Goal: Task Accomplishment & Management: Use online tool/utility

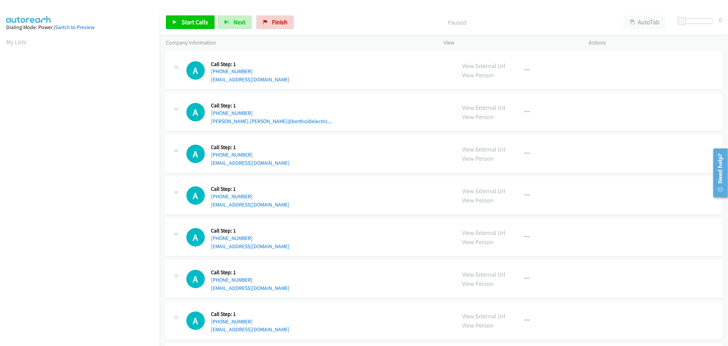
click at [352, 132] on td "A Callback Scheduled Call Step: 1 America/Chicago +1 773-988-9553 david.leon@be…" at bounding box center [444, 113] width 569 height 42
click at [375, 116] on div "A Callback Scheduled Call Step: 1 America/Chicago +1 773-988-9553 david.leon@be…" at bounding box center [318, 112] width 264 height 26
click at [378, 186] on div "A Callback Scheduled Call Step: 1 America/Chicago +1 636-980-6003 tuniswilliam@…" at bounding box center [444, 195] width 556 height 39
click at [182, 24] on span "Start Calls" at bounding box center [195, 22] width 27 height 8
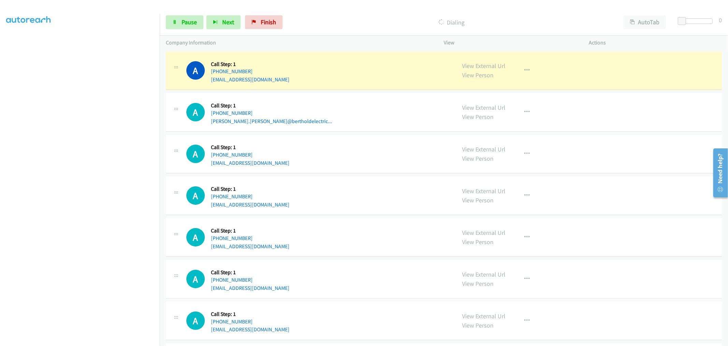
click at [356, 144] on div "A Callback Scheduled Call Step: 1 America/Chicago +1 256-566-8774 briannahodges…" at bounding box center [318, 154] width 264 height 26
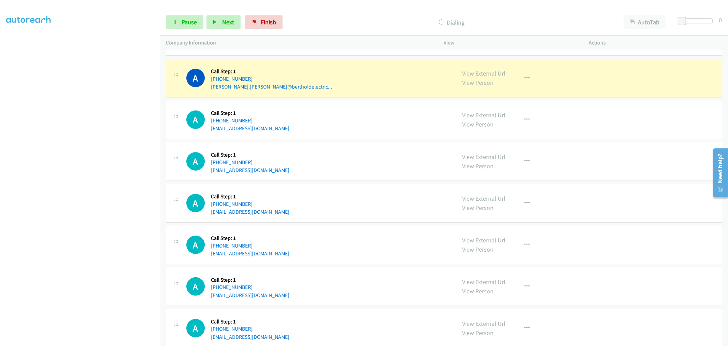
scroll to position [0, 0]
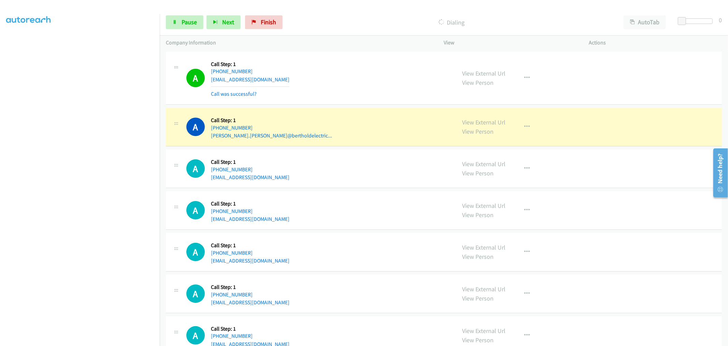
drag, startPoint x: 484, startPoint y: 125, endPoint x: 446, endPoint y: 107, distance: 42.5
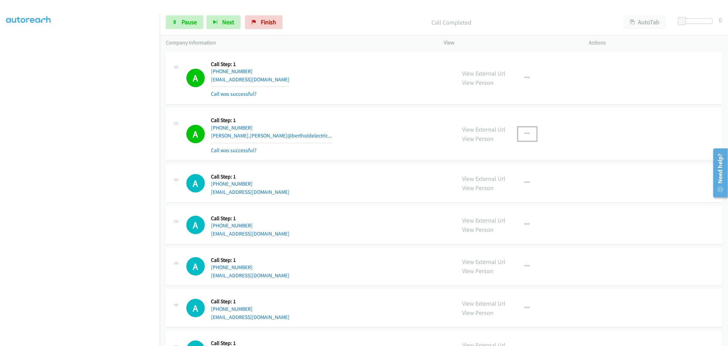
drag, startPoint x: 525, startPoint y: 135, endPoint x: 485, endPoint y: 195, distance: 71.4
click at [525, 135] on icon "button" at bounding box center [527, 133] width 5 height 5
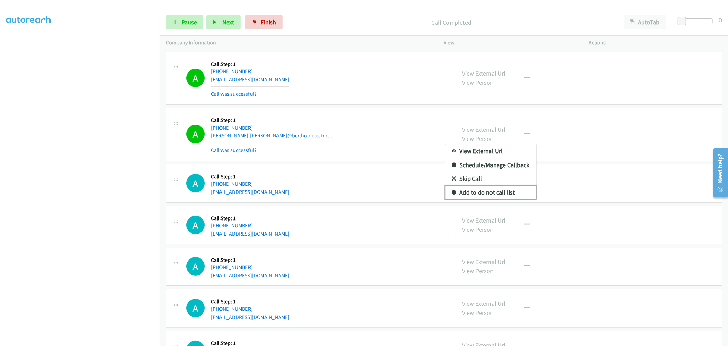
click at [480, 196] on link "Add to do not call list" at bounding box center [491, 192] width 91 height 14
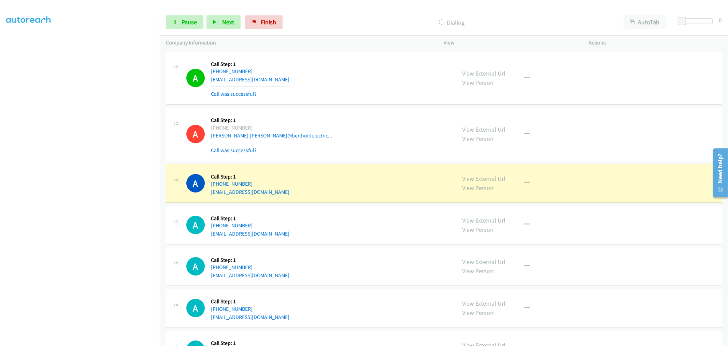
click at [358, 159] on div "A Callback Scheduled Call Step: 1 America/Chicago +1 773-988-9553 david.leon@be…" at bounding box center [444, 134] width 556 height 53
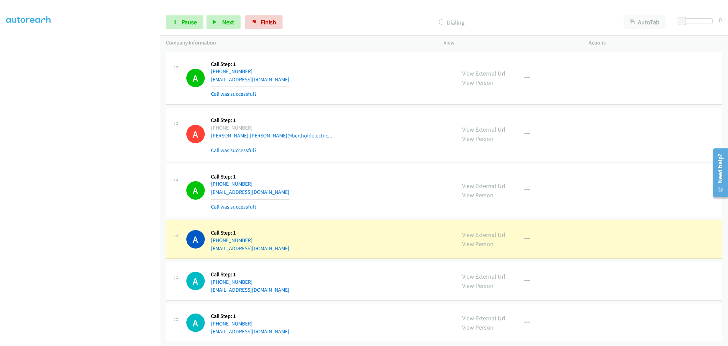
drag, startPoint x: 477, startPoint y: 128, endPoint x: 445, endPoint y: 115, distance: 34.5
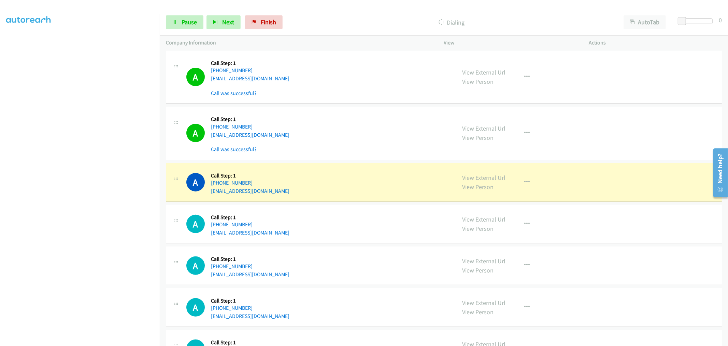
scroll to position [114, 0]
click at [386, 145] on div "A Callback Scheduled Call Step: 1 America/Chicago +1 636-980-6003 tuniswilliam@…" at bounding box center [318, 132] width 264 height 41
drag, startPoint x: 482, startPoint y: 180, endPoint x: 376, endPoint y: 115, distance: 124.2
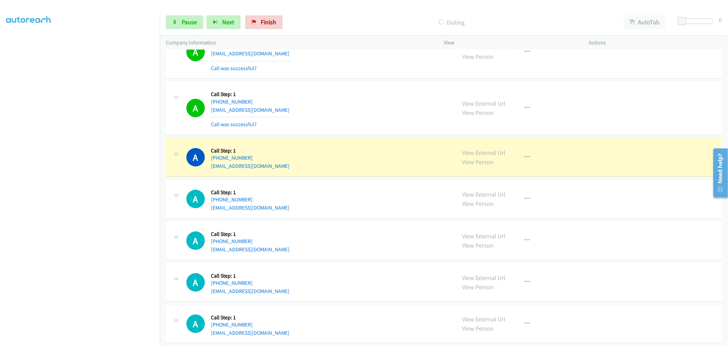
scroll to position [152, 0]
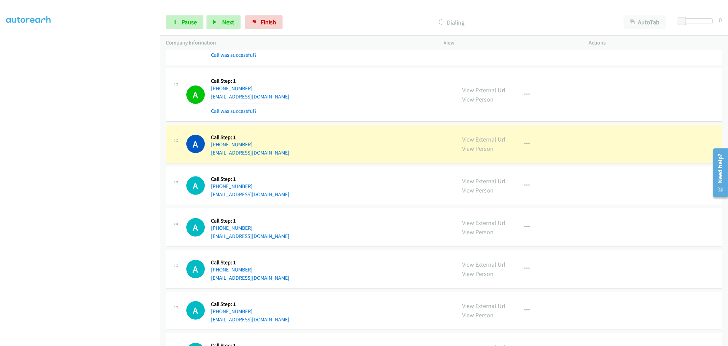
click at [369, 77] on div "A Callback Scheduled Call Step: 1 America/Chicago +1 636-980-6003 tuniswilliam@…" at bounding box center [318, 94] width 264 height 41
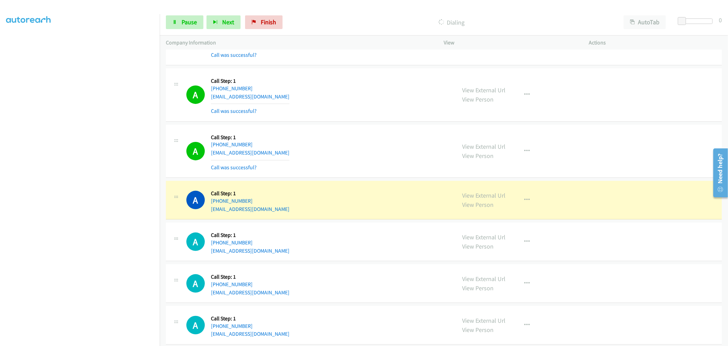
click at [342, 115] on div "A Callback Scheduled Call Step: 1 America/Chicago +1 636-980-6003 tuniswilliam@…" at bounding box center [444, 94] width 556 height 53
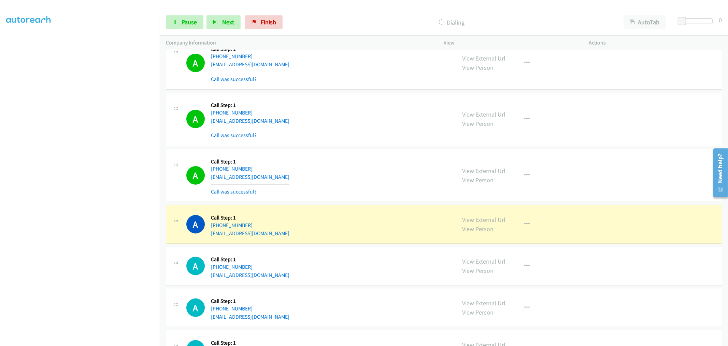
scroll to position [114, 0]
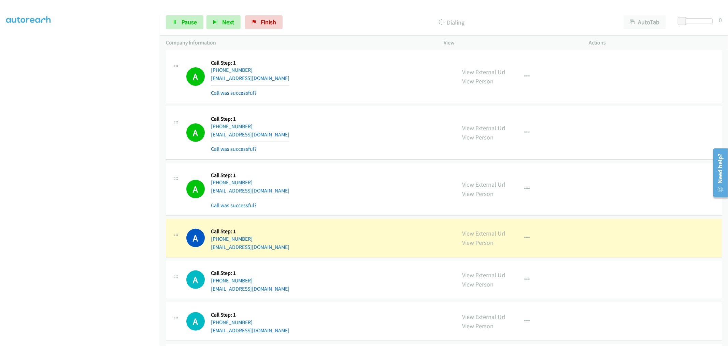
click at [303, 114] on div "A Callback Scheduled Call Step: 1 America/Chicago +1 636-980-6003 tuniswilliam@…" at bounding box center [318, 132] width 264 height 41
drag, startPoint x: 476, startPoint y: 234, endPoint x: 288, endPoint y: 24, distance: 281.2
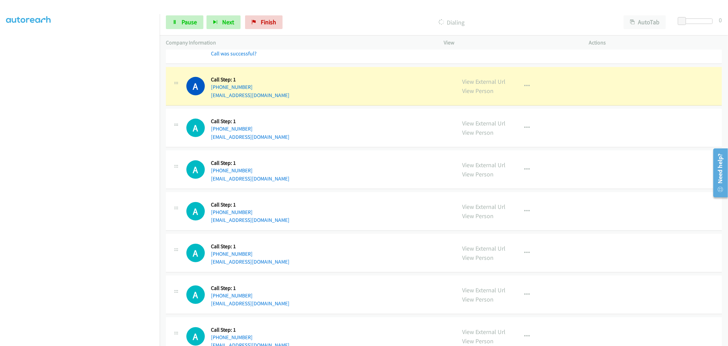
click at [350, 53] on div "A Callback Scheduled Call Step: 1 America/Chicago +1 504-289-1931 quinoliver13@…" at bounding box center [318, 37] width 264 height 41
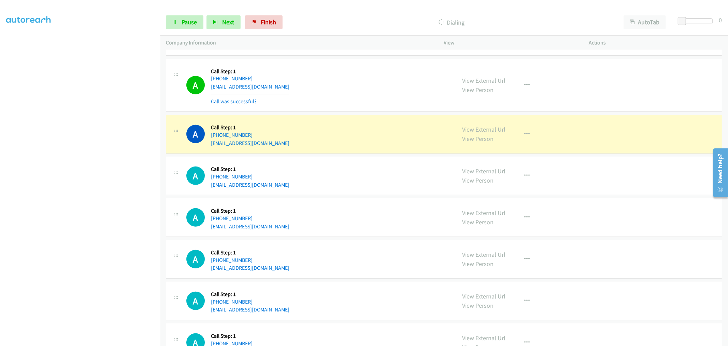
scroll to position [190, 0]
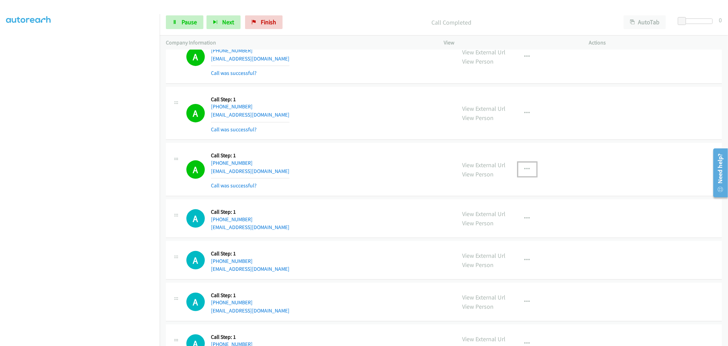
click at [527, 164] on button "button" at bounding box center [527, 169] width 18 height 14
drag, startPoint x: 386, startPoint y: 145, endPoint x: 495, endPoint y: 166, distance: 111.6
click at [386, 145] on div at bounding box center [364, 173] width 728 height 346
click at [525, 170] on icon "button" at bounding box center [527, 168] width 5 height 5
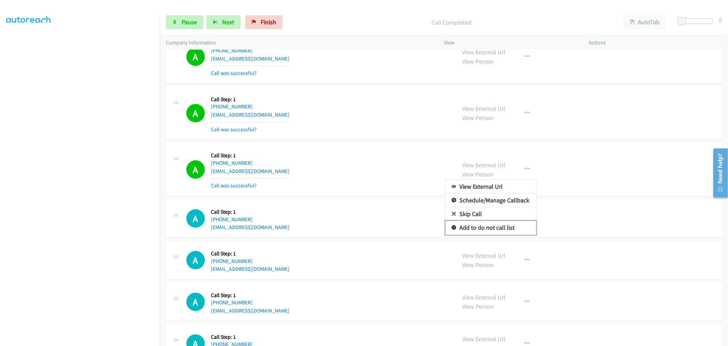
click at [490, 229] on link "Add to do not call list" at bounding box center [491, 228] width 91 height 14
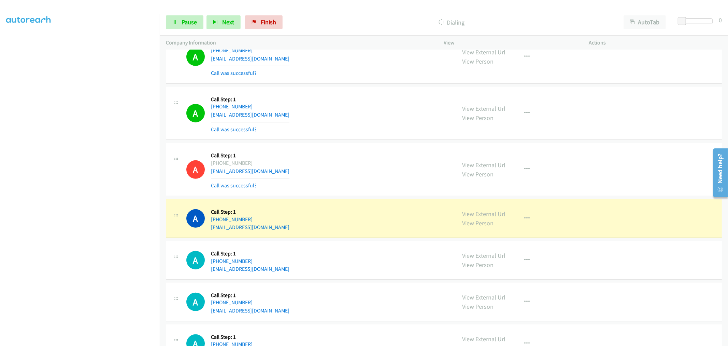
drag, startPoint x: 370, startPoint y: 137, endPoint x: 364, endPoint y: 139, distance: 6.3
click at [368, 137] on div "A Callback Scheduled Call Step: 1 America/Chicago +1 504-289-1931 quinoliver13@…" at bounding box center [444, 113] width 556 height 53
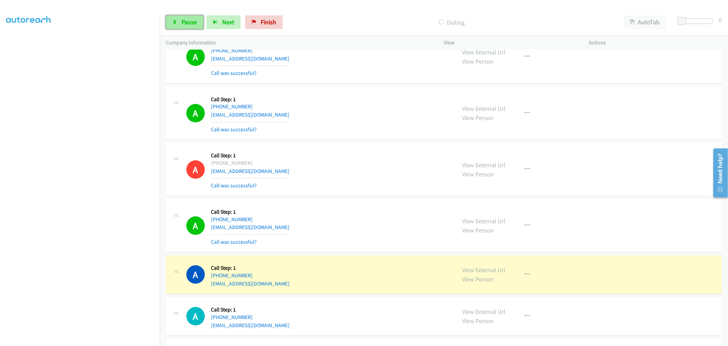
click at [182, 23] on span "Pause" at bounding box center [189, 22] width 15 height 8
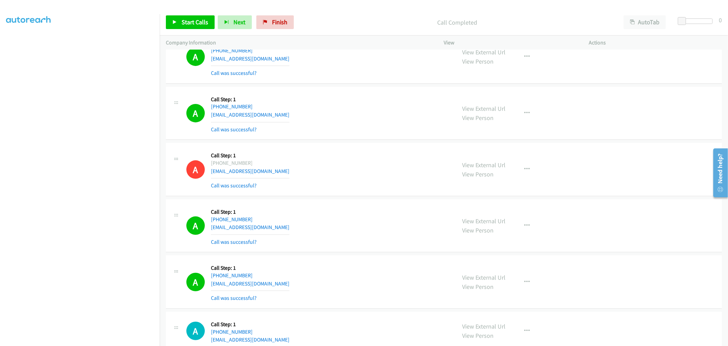
click at [346, 140] on td "A Callback Scheduled Call Step: 1 America/Chicago +1 504-289-1931 quinoliver13@…" at bounding box center [444, 113] width 569 height 56
click at [347, 140] on td "A Callback Scheduled Call Step: 1 America/Chicago +1 504-289-1931 quinoliver13@…" at bounding box center [444, 113] width 569 height 56
click at [371, 173] on div "A Callback Scheduled Call Step: 1 America/Chicago +1 901-438-1336 johannessenh@…" at bounding box center [318, 169] width 264 height 41
drag, startPoint x: 494, startPoint y: 108, endPoint x: 428, endPoint y: 63, distance: 79.2
click at [197, 16] on link "Start Calls" at bounding box center [190, 22] width 49 height 14
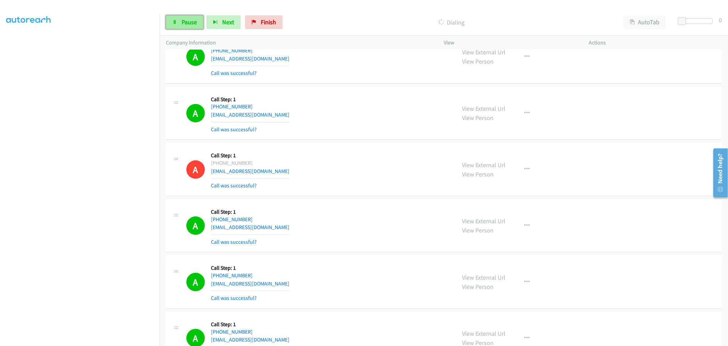
click at [183, 18] on span "Pause" at bounding box center [189, 22] width 15 height 8
click at [350, 156] on div "A Callback Scheduled Call Step: 1 America/Chicago +1 901-438-1336 johannessenh@…" at bounding box center [318, 169] width 264 height 41
drag, startPoint x: 498, startPoint y: 108, endPoint x: 456, endPoint y: 90, distance: 46.0
click at [194, 16] on link "Start Calls" at bounding box center [190, 22] width 49 height 14
click at [315, 135] on div "A Callback Scheduled Call Step: 1 America/Chicago +1 504-289-1931 quinoliver13@…" at bounding box center [444, 113] width 556 height 53
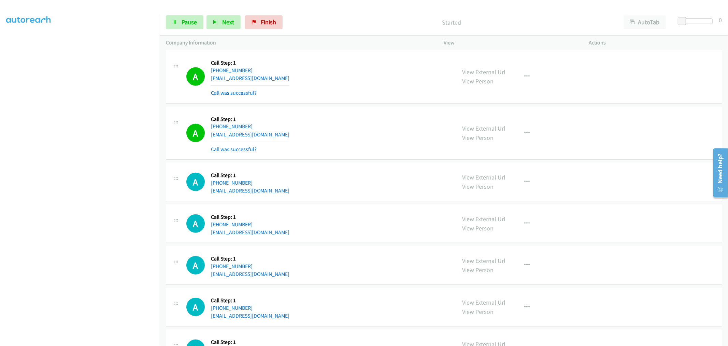
scroll to position [417, 0]
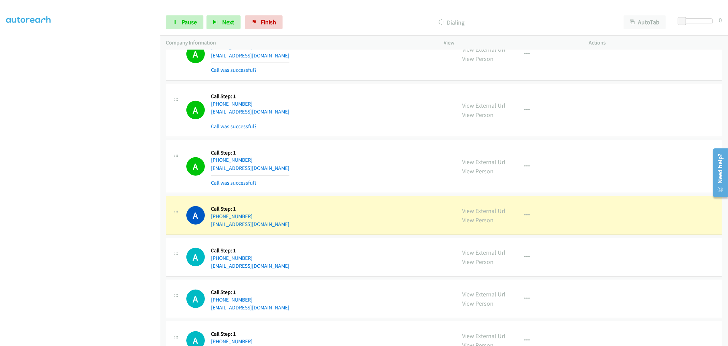
click at [350, 177] on div "A Callback Scheduled Call Step: 1 America/Chicago +1 641-780-4750 lmadigan44@gm…" at bounding box center [318, 166] width 264 height 41
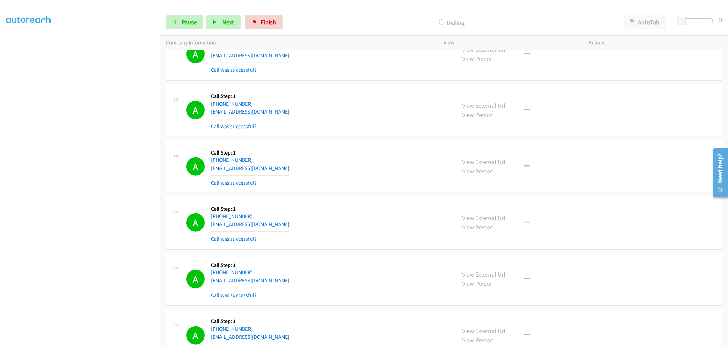
click at [379, 124] on div "A Callback Scheduled Call Step: 1 America/Chicago +1 224-400-0328 trangntt29@ya…" at bounding box center [318, 110] width 264 height 41
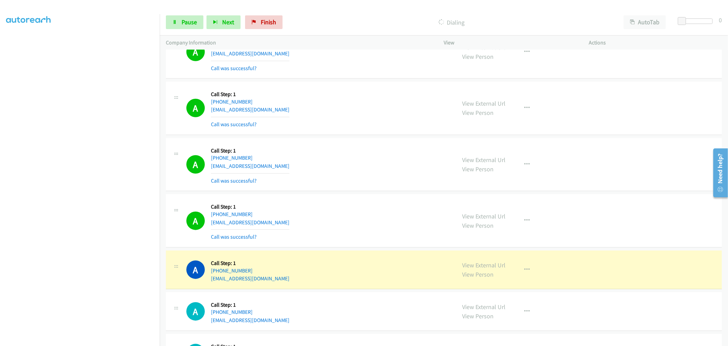
scroll to position [569, 0]
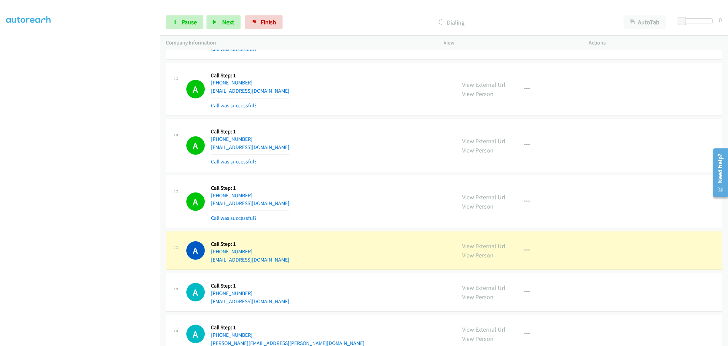
drag, startPoint x: 478, startPoint y: 244, endPoint x: 427, endPoint y: 174, distance: 86.4
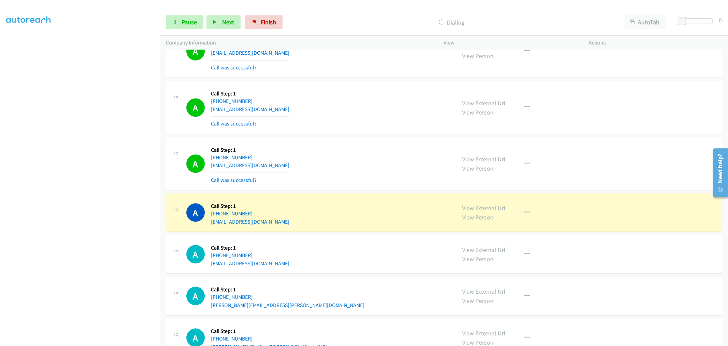
scroll to position [721, 0]
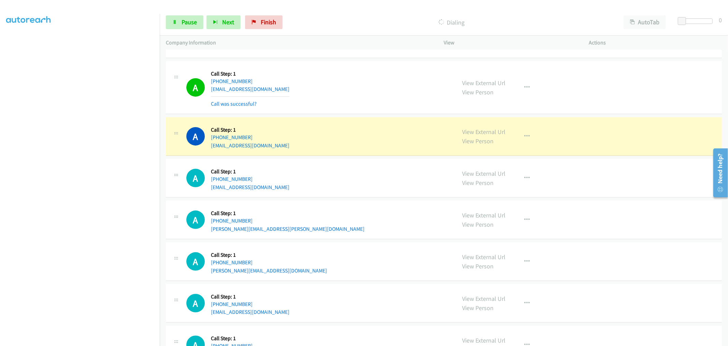
click at [363, 95] on div "A Callback Scheduled Call Step: 1 America/New_York +1 407-962-8007 chelsearobin…" at bounding box center [318, 87] width 264 height 41
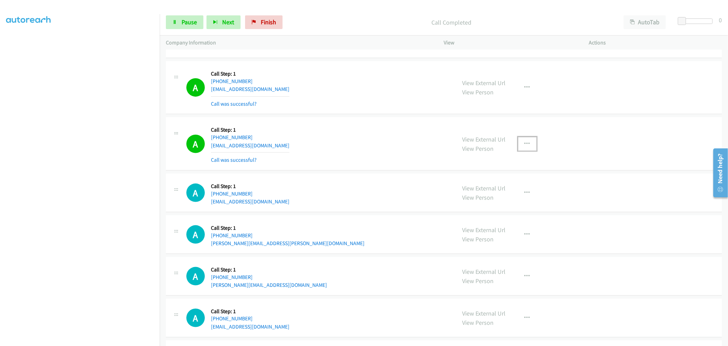
click at [528, 148] on button "button" at bounding box center [527, 144] width 18 height 14
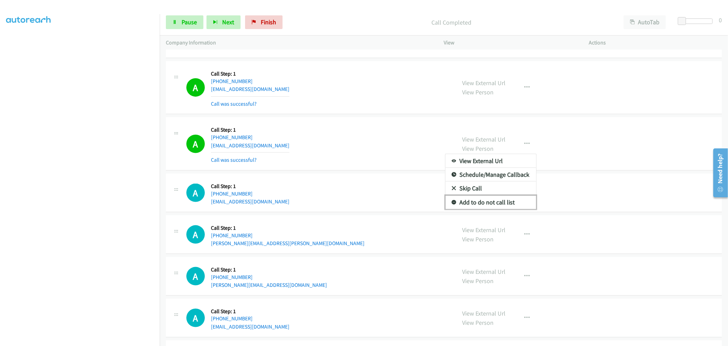
click at [498, 199] on link "Add to do not call list" at bounding box center [491, 202] width 91 height 14
click at [349, 134] on div "A Callback Scheduled Call Step: 1 America/New_York +1 201-456-7192 cubmag45@gma…" at bounding box center [318, 143] width 264 height 41
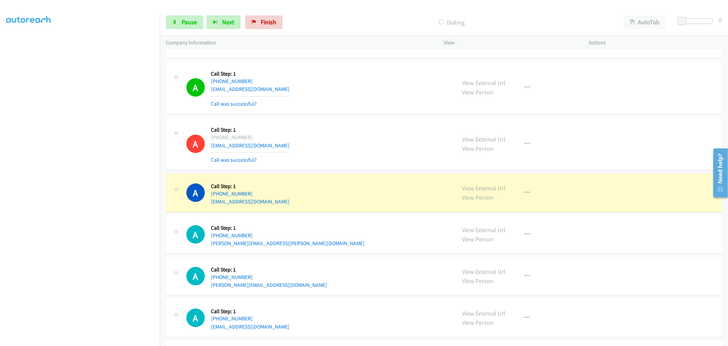
click at [365, 146] on div "A Callback Scheduled Call Step: 1 America/New_York +1 201-456-7192 cubmag45@gma…" at bounding box center [318, 143] width 264 height 41
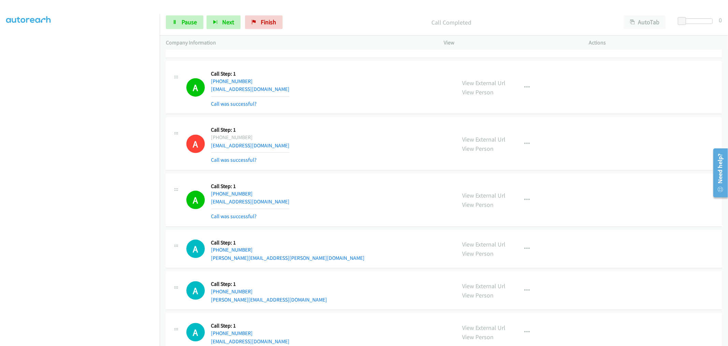
scroll to position [835, 0]
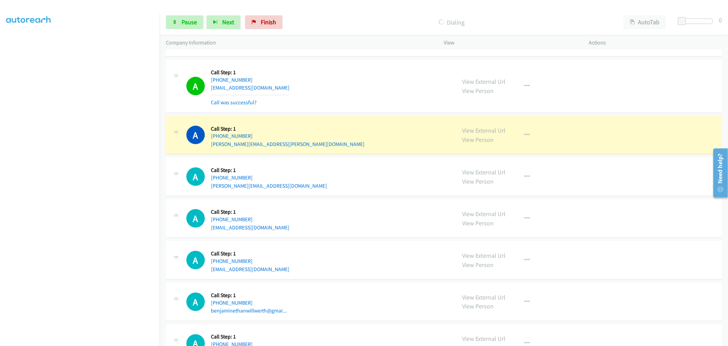
click at [77, 343] on aside "Dialing Mode: Power | Switch to Preview My Lists" at bounding box center [80, 171] width 160 height 378
drag, startPoint x: 478, startPoint y: 132, endPoint x: 473, endPoint y: 132, distance: 4.8
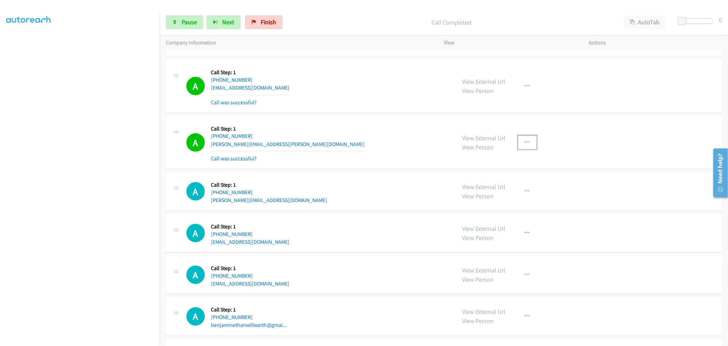
drag, startPoint x: 525, startPoint y: 138, endPoint x: 521, endPoint y: 156, distance: 18.6
click at [525, 138] on button "button" at bounding box center [527, 143] width 18 height 14
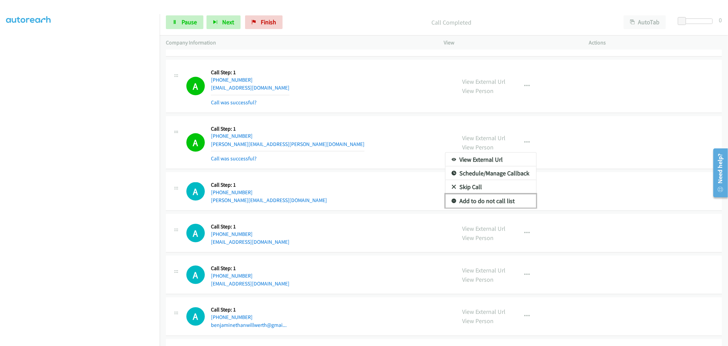
click at [474, 204] on link "Add to do not call list" at bounding box center [491, 201] width 91 height 14
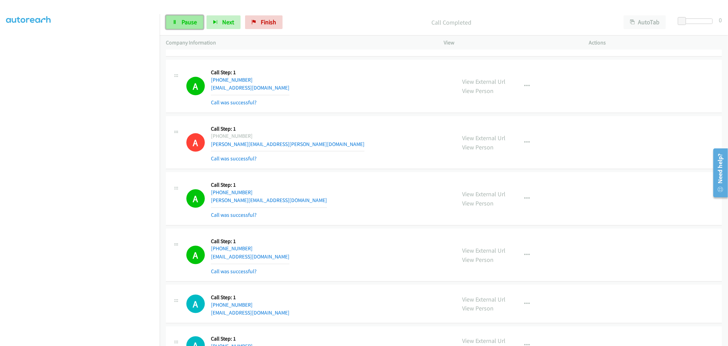
click at [189, 22] on span "Pause" at bounding box center [189, 22] width 15 height 8
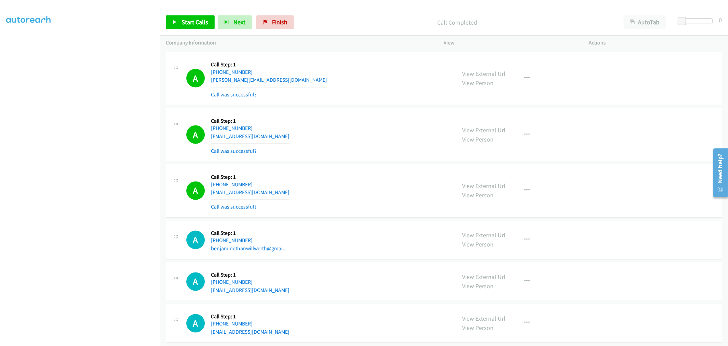
scroll to position [1024, 0]
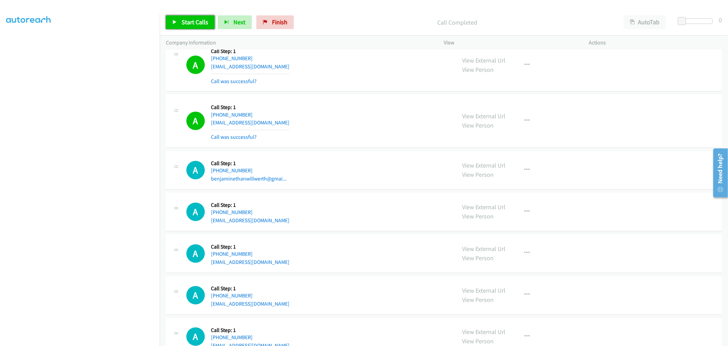
click at [191, 19] on span "Start Calls" at bounding box center [195, 22] width 27 height 8
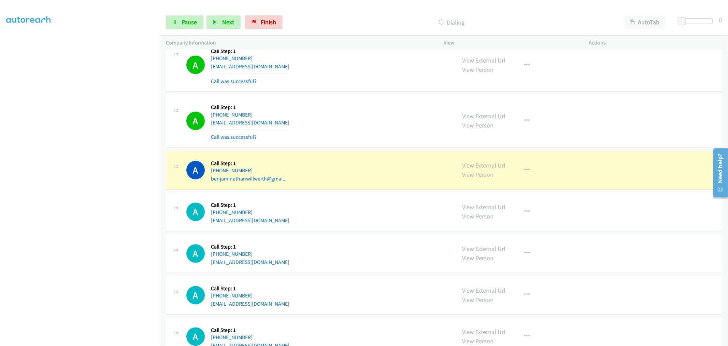
click at [345, 143] on div "A Callback Scheduled Call Step: 1 America/Chicago +1 580-560-0651 simpsonsok@gm…" at bounding box center [444, 121] width 556 height 53
click at [350, 90] on div "A Callback Scheduled Call Step: 1 America/Chicago +1 346-600-2828 dpennington@p…" at bounding box center [444, 65] width 556 height 53
click at [351, 95] on td "A Callback Scheduled Call Step: 1 America/Chicago +1 580-560-0651 simpsonsok@gm…" at bounding box center [444, 121] width 569 height 56
click at [355, 149] on td "A Callback Scheduled Call Step: 1 America/Chicago +1 580-560-0651 simpsonsok@gm…" at bounding box center [444, 121] width 569 height 56
drag, startPoint x: 474, startPoint y: 168, endPoint x: 424, endPoint y: 134, distance: 60.5
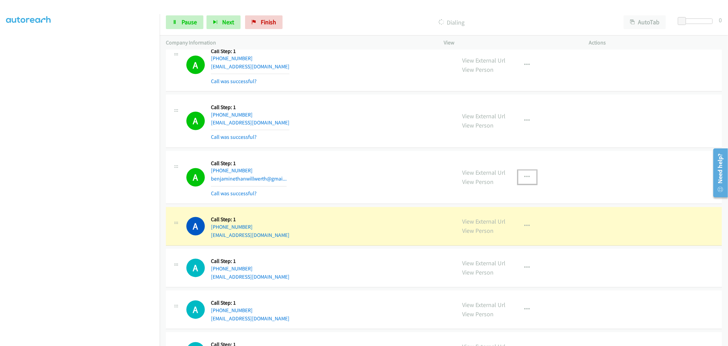
click at [528, 174] on button "button" at bounding box center [527, 177] width 18 height 14
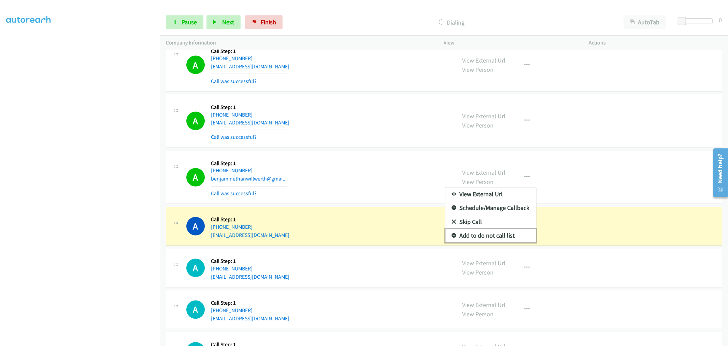
click at [481, 241] on link "Add to do not call list" at bounding box center [491, 236] width 91 height 14
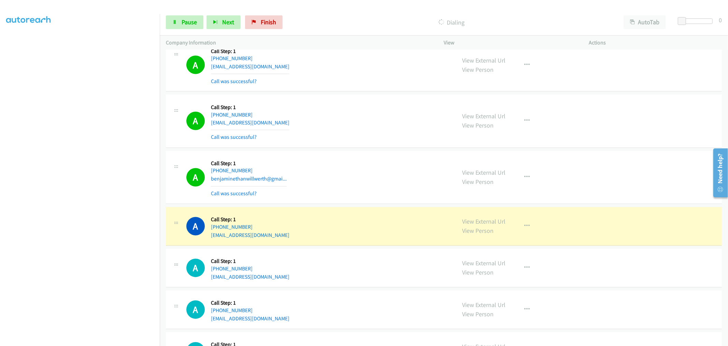
click at [313, 150] on td "A Callback Scheduled Call Step: 1 America/Denver +1 720-830-5868 benjaminethanw…" at bounding box center [444, 177] width 569 height 56
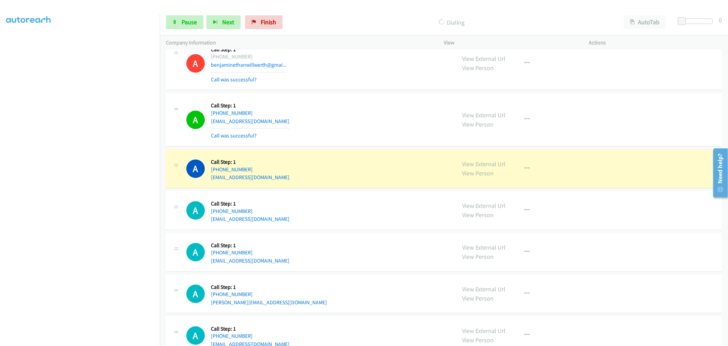
click at [342, 138] on div "A Callback Scheduled Call Step: 1 America/New_York +1 407-858-0303 wwhitehill@r…" at bounding box center [318, 119] width 264 height 41
click at [359, 149] on td "A Callback Scheduled Call Step: 1 America/Chicago +1 251-301-2945 kmcbryde321@g…" at bounding box center [444, 169] width 569 height 42
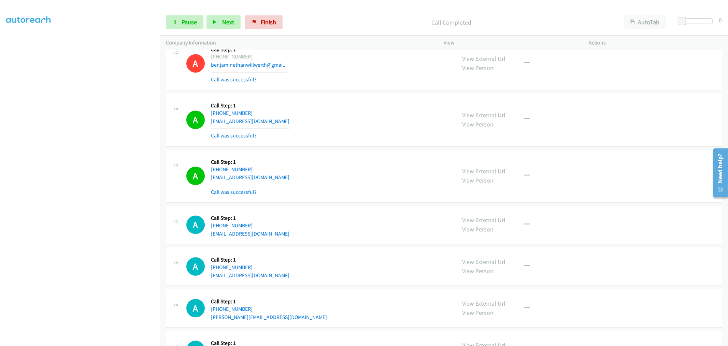
click at [86, 340] on section at bounding box center [80, 183] width 148 height 327
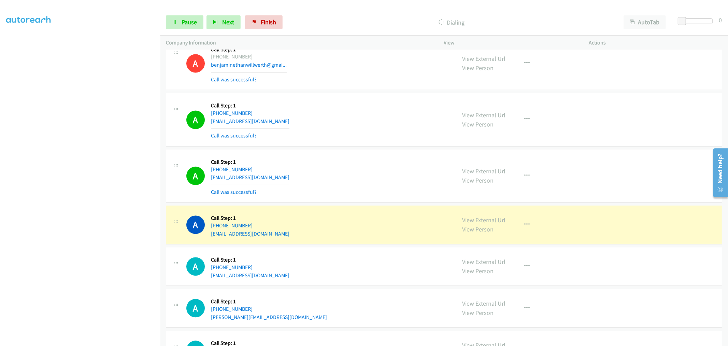
click at [354, 149] on td "A Callback Scheduled Call Step: 1 America/Chicago +1 251-301-2945 kmcbryde321@g…" at bounding box center [444, 176] width 569 height 56
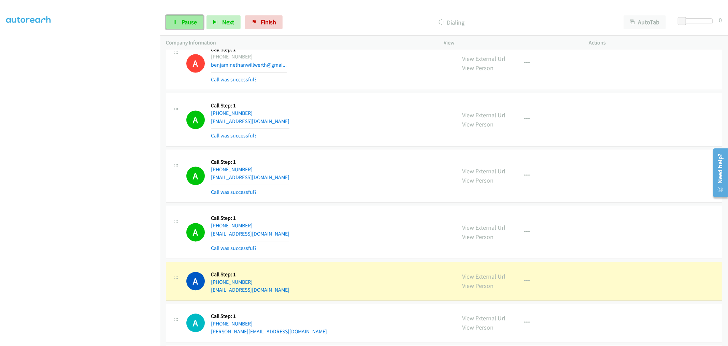
click at [189, 25] on span "Pause" at bounding box center [189, 22] width 15 height 8
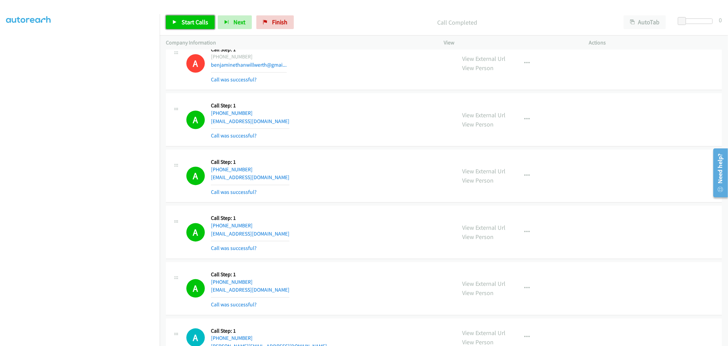
click at [188, 18] on span "Start Calls" at bounding box center [195, 22] width 27 height 8
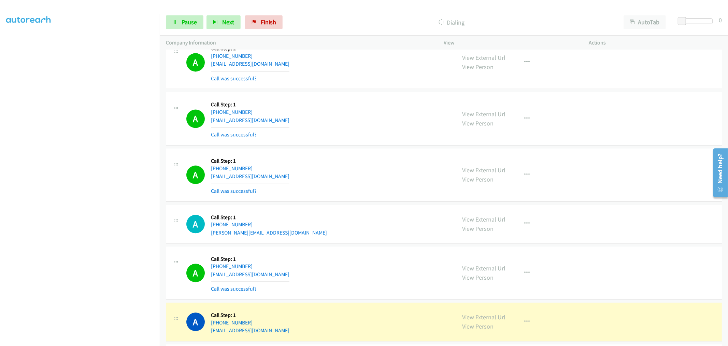
scroll to position [1328, 0]
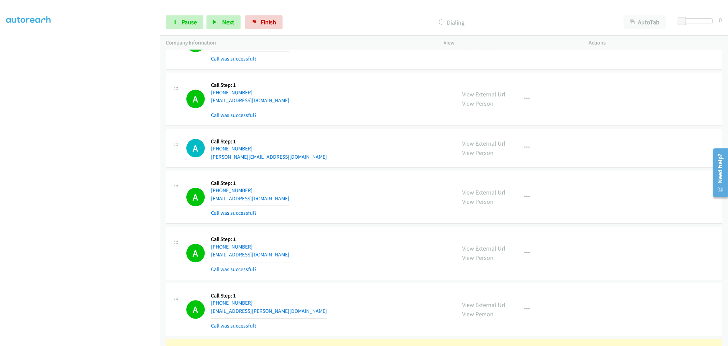
drag, startPoint x: 96, startPoint y: 342, endPoint x: 94, endPoint y: 339, distance: 3.5
click at [95, 342] on aside "Dialing Mode: Power | Switch to Preview My Lists" at bounding box center [80, 171] width 160 height 378
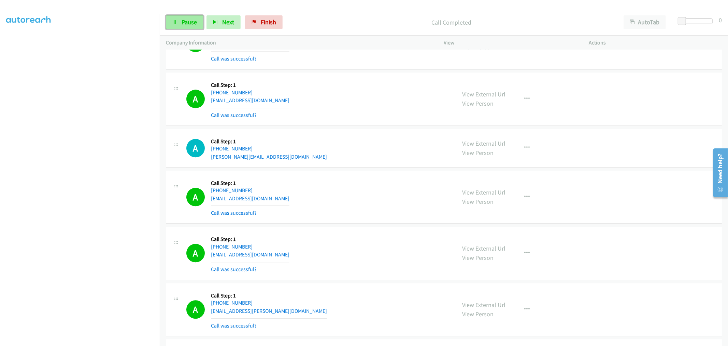
click at [195, 22] on span "Pause" at bounding box center [189, 22] width 15 height 8
drag, startPoint x: 470, startPoint y: 91, endPoint x: 362, endPoint y: 16, distance: 131.0
click at [184, 16] on link "Start Calls" at bounding box center [190, 22] width 49 height 14
click at [386, 163] on div "A Callback Scheduled Call Step: 1 America/New_York +1 404-394-0757 stephen@sboa…" at bounding box center [444, 148] width 556 height 39
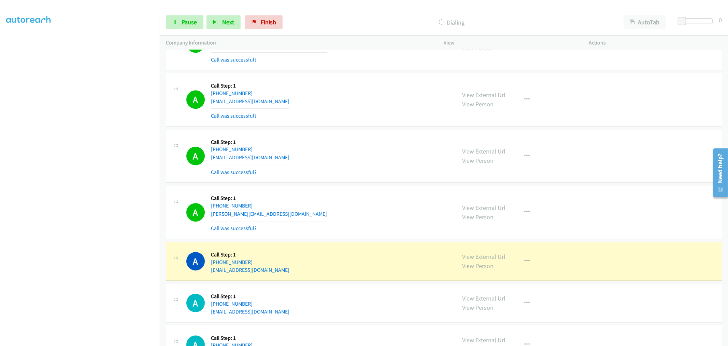
scroll to position [1669, 0]
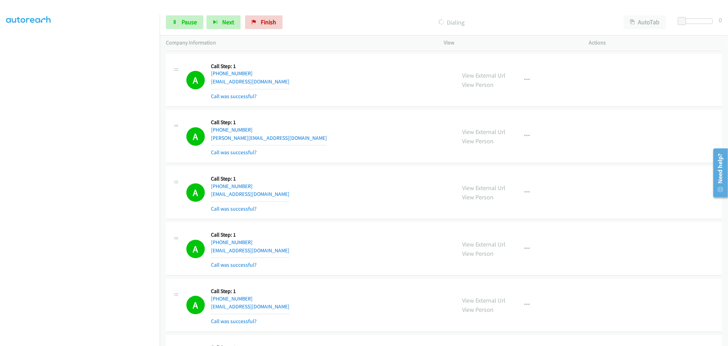
click at [375, 194] on div "A Callback Scheduled Call Step: 1 America/New_York +1 845-453-6654 r5onthewall@…" at bounding box center [318, 192] width 264 height 41
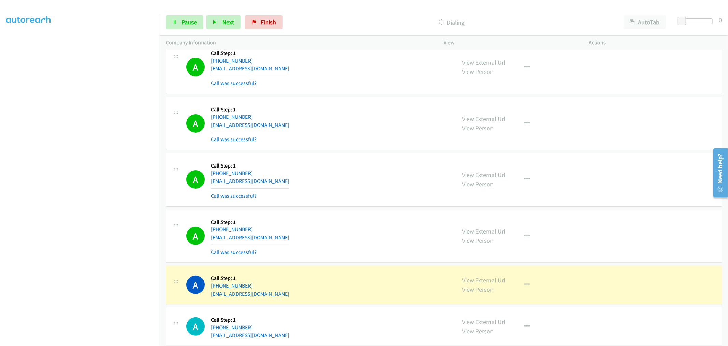
scroll to position [2390, 0]
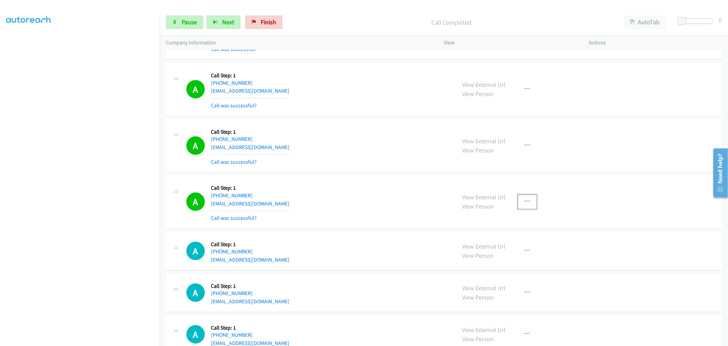
click at [525, 202] on icon "button" at bounding box center [527, 201] width 5 height 5
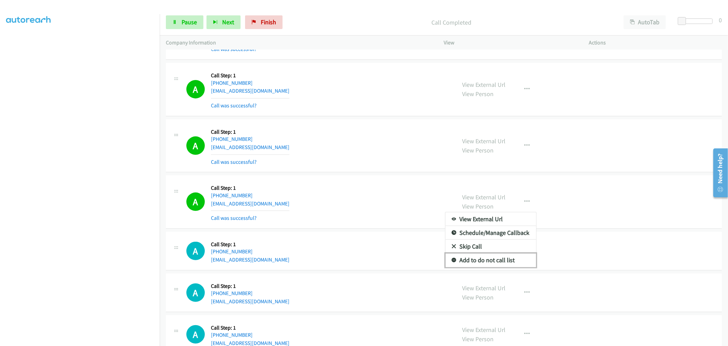
click at [488, 264] on link "Add to do not call list" at bounding box center [491, 260] width 91 height 14
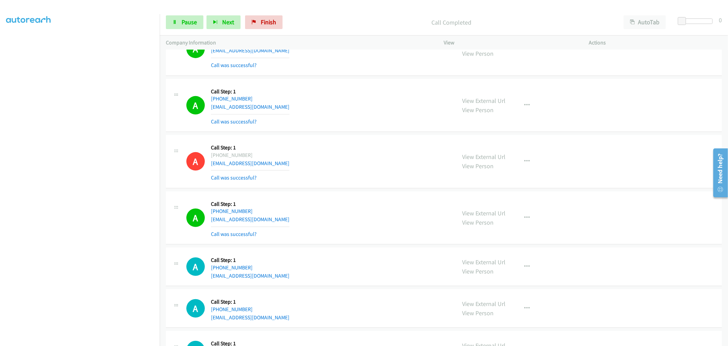
scroll to position [2504, 0]
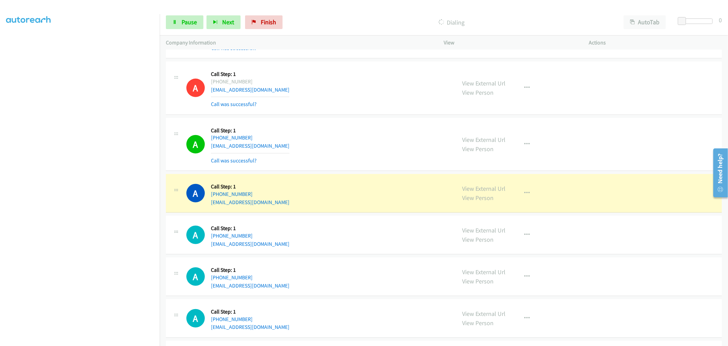
click at [411, 157] on div "A Callback Scheduled Call Step: 1 America/Los_Angeles +1 775-762-4599 lamonte74…" at bounding box center [318, 144] width 264 height 41
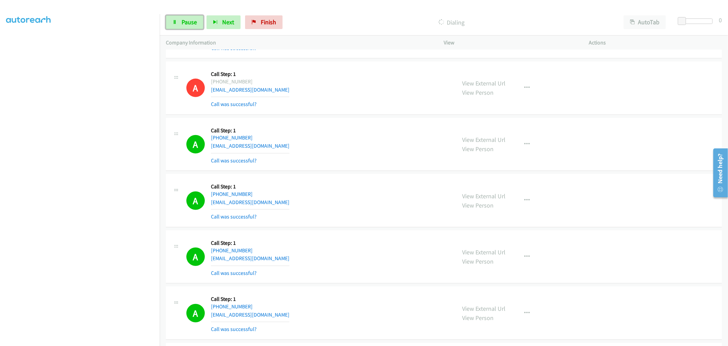
drag, startPoint x: 175, startPoint y: 24, endPoint x: 302, endPoint y: 86, distance: 141.3
click at [175, 24] on icon at bounding box center [174, 22] width 5 height 5
click at [184, 16] on link "Start Calls" at bounding box center [190, 22] width 49 height 14
click at [353, 171] on div "A Callback Scheduled Call Step: 1 America/Los_Angeles +1 775-762-4599 lamonte74…" at bounding box center [444, 144] width 556 height 53
click at [365, 170] on div "A Callback Scheduled Call Step: 1 America/Los_Angeles +1 775-762-4599 lamonte74…" at bounding box center [444, 144] width 556 height 53
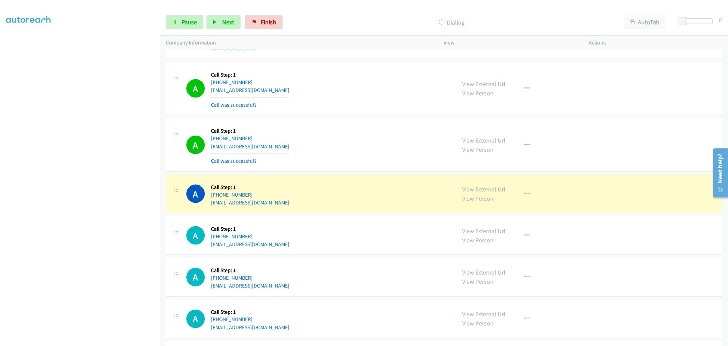
scroll to position [3035, 0]
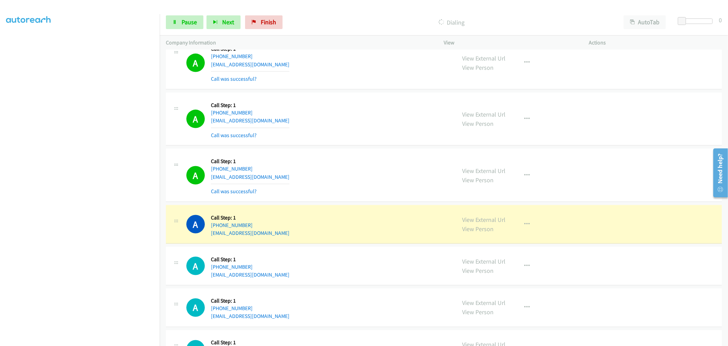
click at [357, 141] on div "A Callback Scheduled Call Step: 1 America/Los_Angeles +1 503-430-9285 pattonrya…" at bounding box center [444, 119] width 556 height 53
click at [357, 147] on td "A Callback Scheduled Call Step: 1 America/Los_Angeles +1 503-430-9285 pattonrya…" at bounding box center [444, 119] width 569 height 56
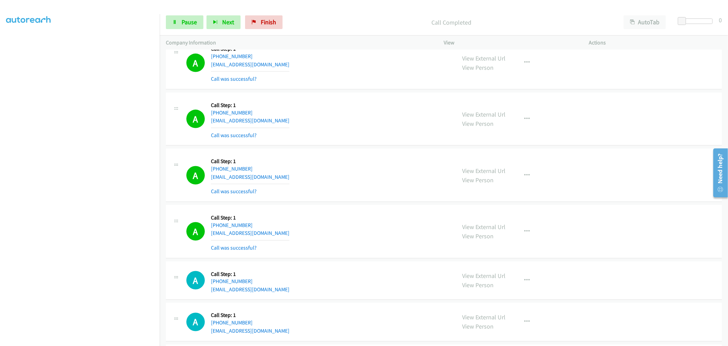
click at [332, 149] on td "A Callback Scheduled Call Step: 1 America/Los_Angeles +1 360-305-8843 scottyk43…" at bounding box center [444, 175] width 569 height 56
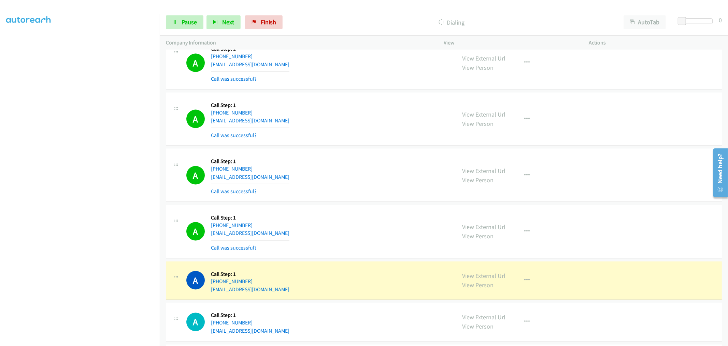
click at [352, 146] on div "A Callback Scheduled Call Step: 1 America/Los_Angeles +1 503-430-9285 pattonrya…" at bounding box center [444, 119] width 556 height 53
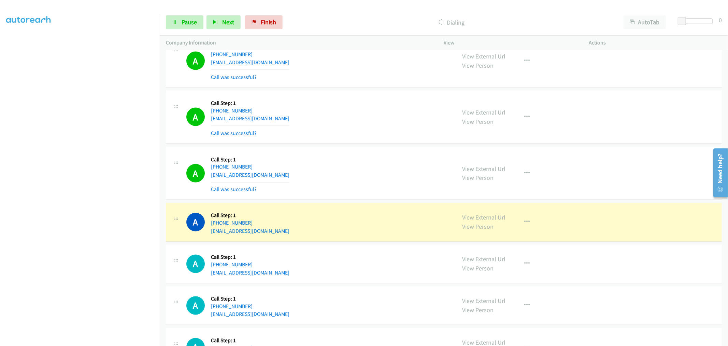
scroll to position [3149, 0]
click at [351, 148] on td "A Callback Scheduled Call Step: 1 America/Los_Angeles +1 206-586-5239 vashantiw…" at bounding box center [444, 174] width 569 height 56
click at [350, 88] on div "A Callback Scheduled Call Step: 1 America/Los_Angeles +1 360-305-8843 scottyk43…" at bounding box center [444, 61] width 556 height 53
click at [351, 146] on td "A Callback Scheduled Call Step: 1 America/Los_Angeles +1 541-971-1552 rissapete…" at bounding box center [444, 118] width 569 height 56
click at [352, 146] on td "A Callback Scheduled Call Step: 1 America/Los_Angeles +1 541-971-1552 rissapete…" at bounding box center [444, 118] width 569 height 56
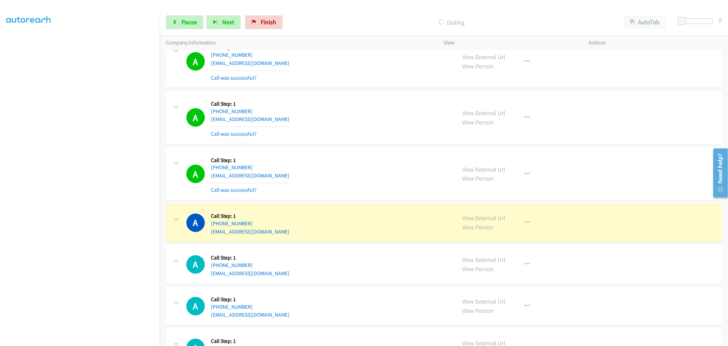
click at [322, 118] on div "A Callback Scheduled Call Step: 1 America/Los_Angeles +1 541-971-1552 rissapete…" at bounding box center [318, 117] width 264 height 41
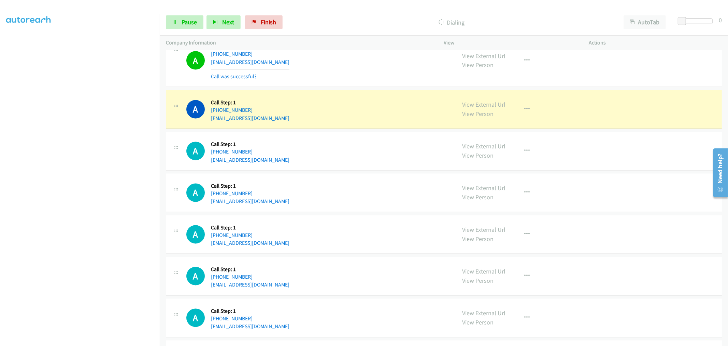
scroll to position [3263, 0]
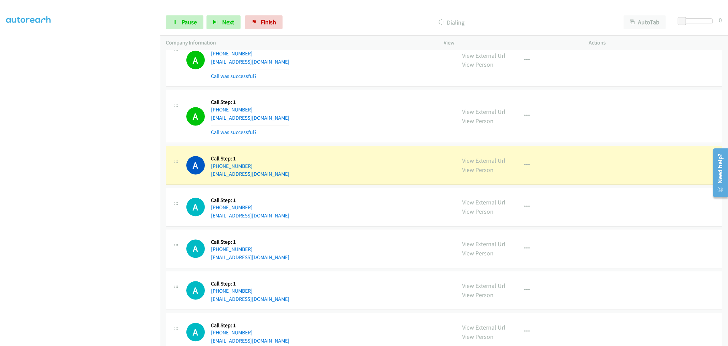
click at [366, 126] on div "A Callback Scheduled Call Step: 1 America/Los_Angeles +1 360-202-8041 hilaryb12…" at bounding box center [318, 116] width 264 height 41
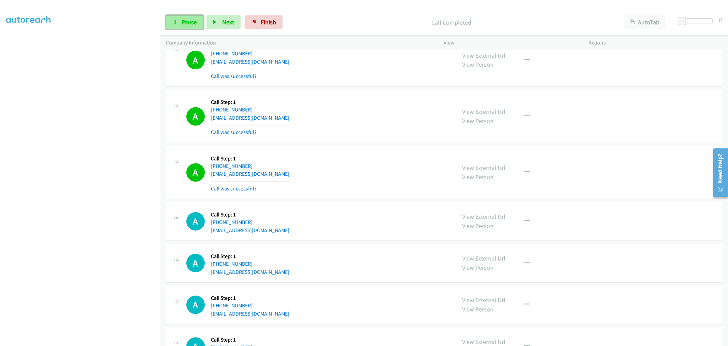
click at [189, 24] on span "Pause" at bounding box center [189, 22] width 15 height 8
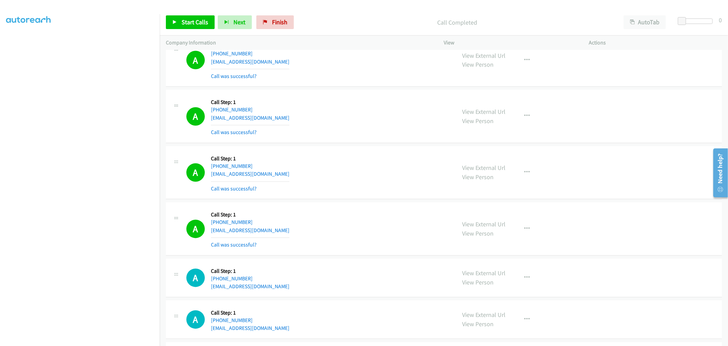
click at [204, 31] on div "Start Calls Pause Next Finish Call Completed AutoTab AutoTab 0" at bounding box center [444, 22] width 569 height 26
click at [200, 23] on span "Start Calls" at bounding box center [195, 22] width 27 height 8
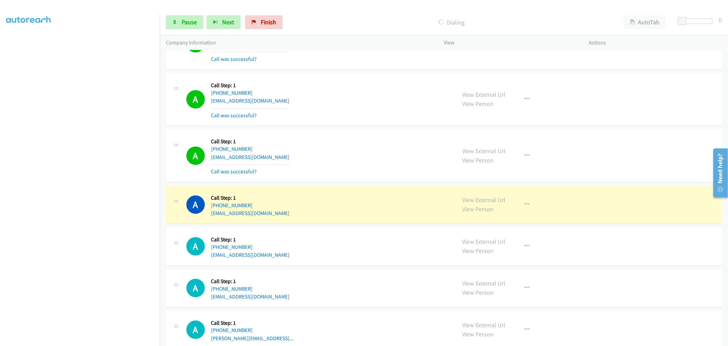
scroll to position [3301, 0]
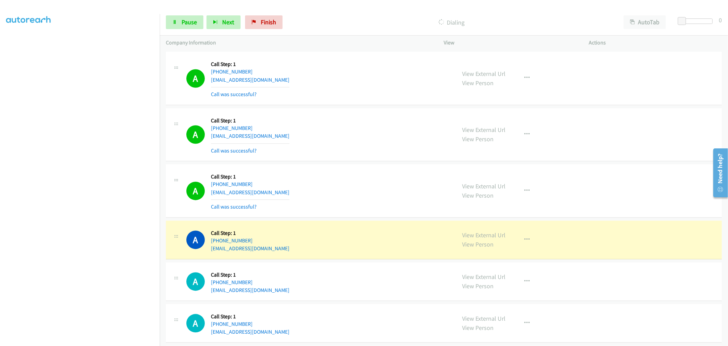
click at [358, 108] on td "A Callback Scheduled Call Step: 1 America/Los_Angeles +1 831-332-5690 b_chase@m…" at bounding box center [444, 135] width 569 height 56
click at [525, 135] on icon "button" at bounding box center [527, 134] width 5 height 5
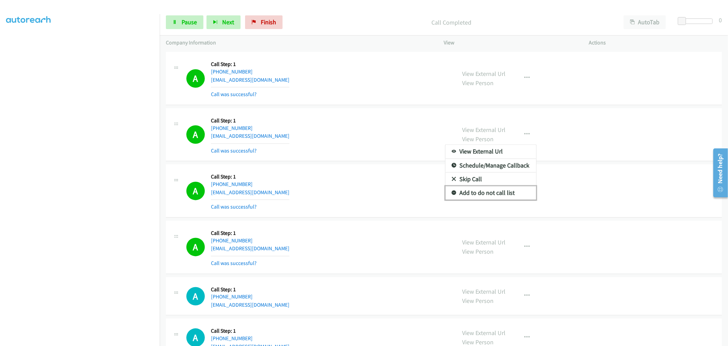
click at [472, 190] on link "Add to do not call list" at bounding box center [491, 193] width 91 height 14
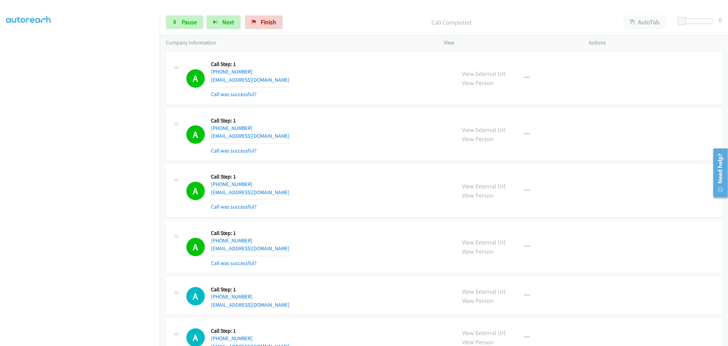
click at [352, 144] on div "A Callback Scheduled Call Step: 1 America/Los_Angeles +1 831-332-5690 b_chase@m…" at bounding box center [318, 134] width 264 height 41
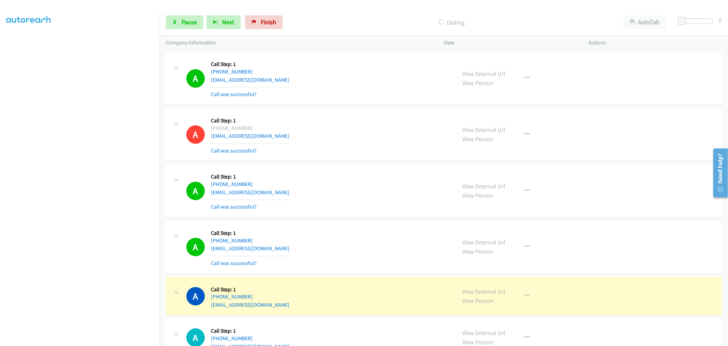
click at [393, 138] on div "A Callback Scheduled Call Step: 1 America/Los_Angeles +1 831-332-5690 b_chase@m…" at bounding box center [318, 134] width 264 height 41
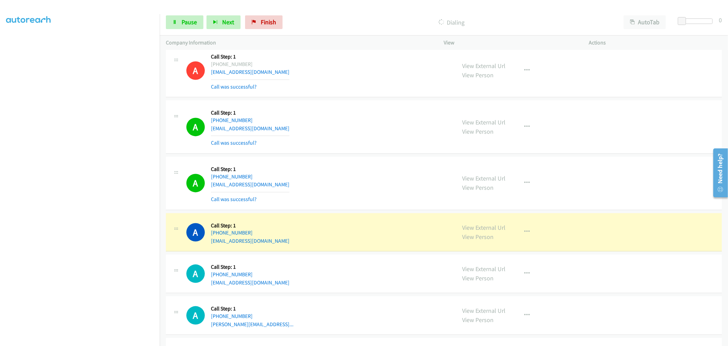
scroll to position [3376, 0]
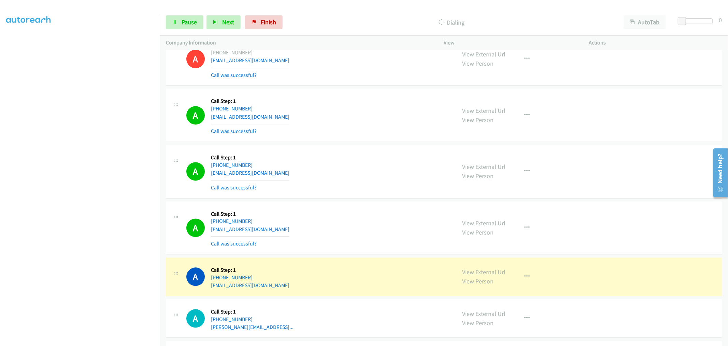
click at [361, 146] on td "A Callback Scheduled Call Step: 1 America/Los_Angeles +1 657-543-8577 nqa.thu@g…" at bounding box center [444, 171] width 569 height 56
click at [360, 143] on td "A Callback Scheduled Call Step: 1 America/Los_Angeles +1 310-406-4390 ztariq@wg…" at bounding box center [444, 115] width 569 height 56
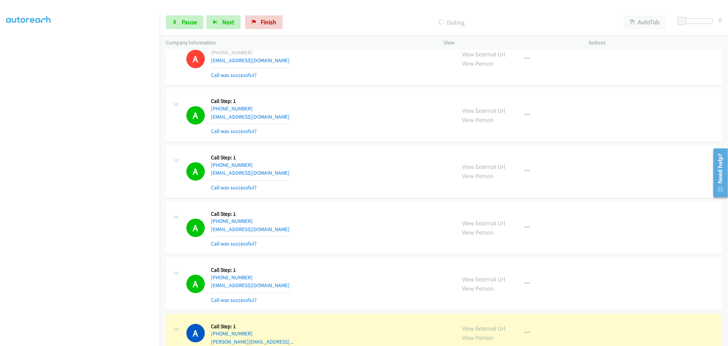
scroll to position [3490, 0]
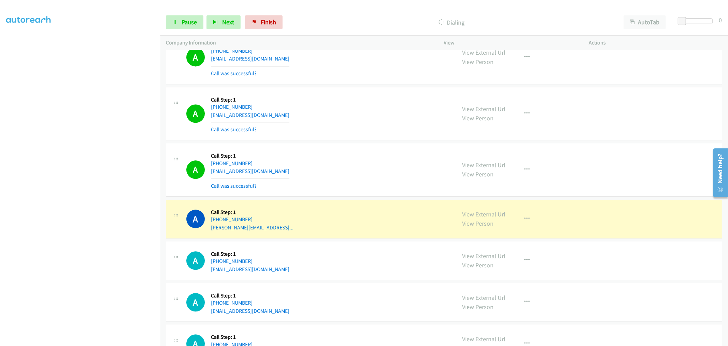
click at [354, 87] on td "A Callback Scheduled Call Step: 1 America/Phoenix +1 602-291-4626 laurenvwelch7…" at bounding box center [444, 113] width 569 height 56
click at [354, 84] on div "A Callback Scheduled Call Step: 1 America/Los_Angeles +1 657-543-8577 nqa.thu@g…" at bounding box center [444, 57] width 556 height 53
click at [351, 140] on div "A Callback Scheduled Call Step: 1 America/Phoenix +1 602-291-4626 laurenvwelch7…" at bounding box center [444, 113] width 556 height 53
click at [355, 144] on td "A Callback Scheduled Call Step: 1 America/Los_Angeles +1 818-857-6609 tristante…" at bounding box center [444, 170] width 569 height 56
click at [358, 88] on td "A Callback Scheduled Call Step: 1 America/Phoenix +1 602-291-4626 laurenvwelch7…" at bounding box center [444, 113] width 569 height 56
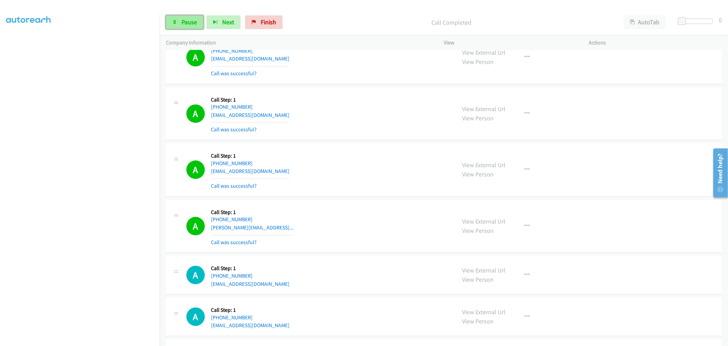
click at [177, 25] on link "Pause" at bounding box center [185, 22] width 38 height 14
click at [190, 26] on span "Start Calls" at bounding box center [195, 22] width 27 height 8
click at [356, 85] on td "A Callback Scheduled Call Step: 1 America/Los_Angeles +1 657-543-8577 nqa.thu@g…" at bounding box center [444, 57] width 569 height 56
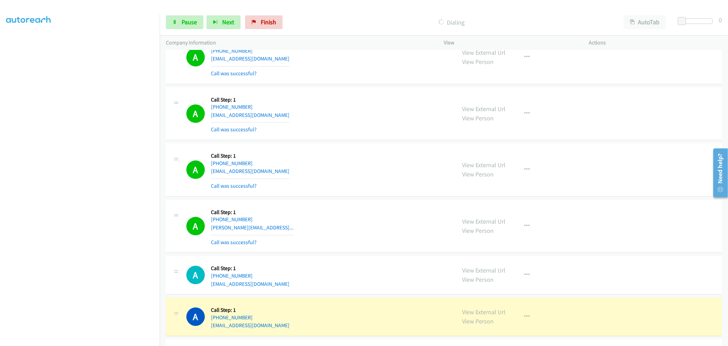
click at [357, 89] on div "A Callback Scheduled Call Step: 1 America/Phoenix +1 602-291-4626 laurenvwelch7…" at bounding box center [444, 113] width 556 height 53
click at [345, 183] on div "A Callback Scheduled Call Step: 1 America/Los_Angeles +1 818-857-6609 tristante…" at bounding box center [318, 169] width 264 height 41
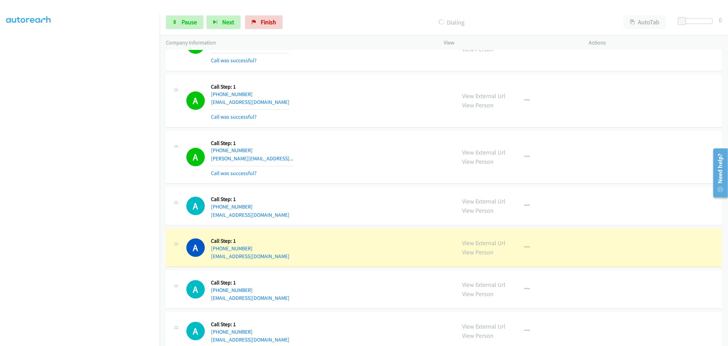
scroll to position [3604, 0]
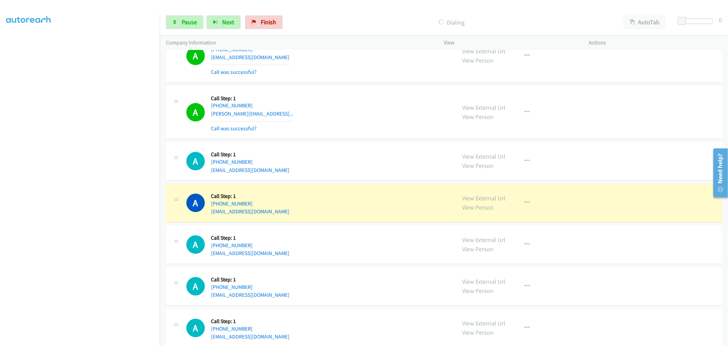
click at [355, 139] on div "A Callback Scheduled Call Step: 1 America/Los_Angeles +1 408-666-4052 patrick.f…" at bounding box center [444, 112] width 556 height 53
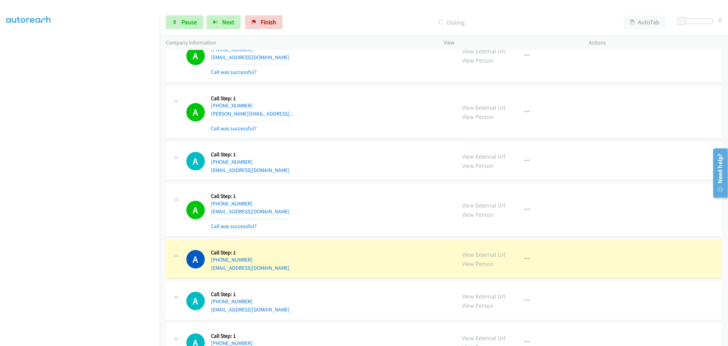
click at [354, 143] on td "A Callback Scheduled Call Step: 1 America/Los_Angeles +1 360-556-6301 chipman38…" at bounding box center [444, 161] width 569 height 42
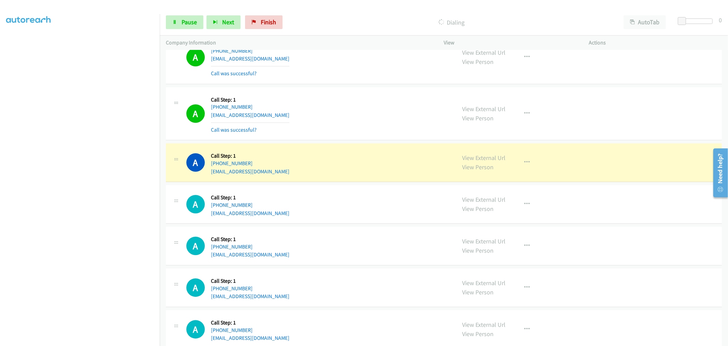
scroll to position [3794, 0]
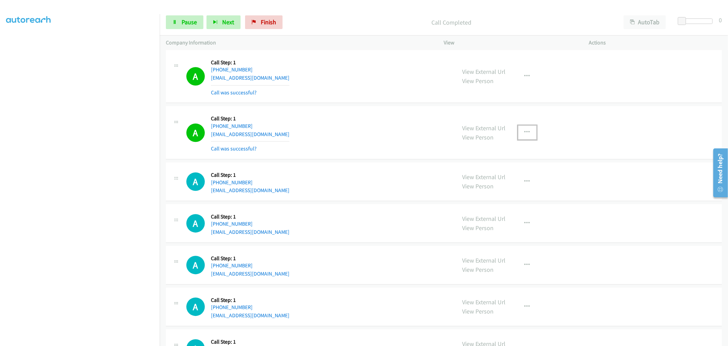
click at [526, 139] on button "button" at bounding box center [527, 132] width 18 height 14
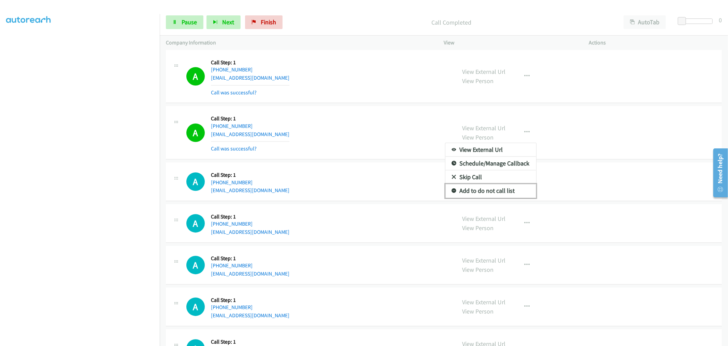
click at [484, 189] on link "Add to do not call list" at bounding box center [491, 191] width 91 height 14
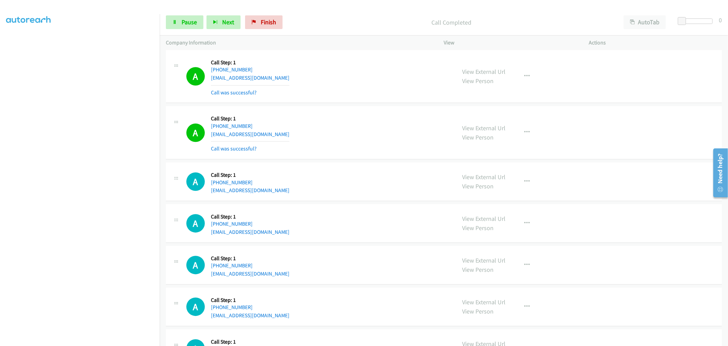
click at [363, 141] on div "A Callback Scheduled Call Step: 1 America/Los_Angeles +1 707-980-1224 mikenleta…" at bounding box center [318, 132] width 264 height 41
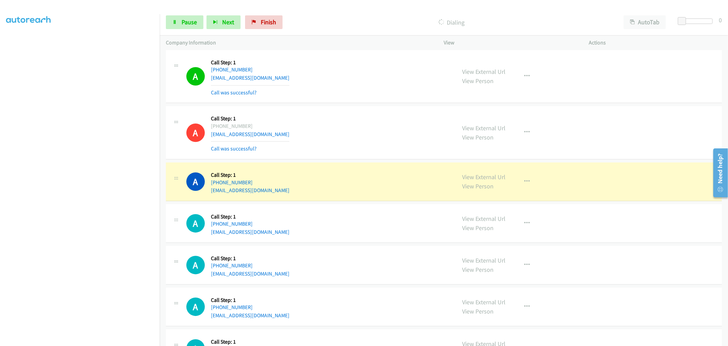
click at [351, 108] on td "A Callback Scheduled Call Step: 1 America/Los_Angeles +1 707-980-1224 mikenleta…" at bounding box center [444, 132] width 569 height 56
click at [190, 19] on span "Pause" at bounding box center [189, 22] width 15 height 8
click at [356, 107] on td "A Callback Scheduled Call Step: 1 America/Los_Angeles +1 707-980-1224 mikenleta…" at bounding box center [444, 132] width 569 height 56
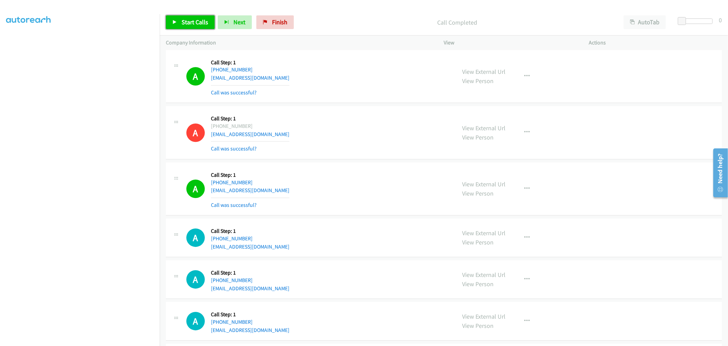
click at [198, 22] on span "Start Calls" at bounding box center [195, 22] width 27 height 8
click at [348, 107] on td "A Callback Scheduled Call Step: 1 America/Los_Angeles +1 707-980-1224 mikenleta…" at bounding box center [444, 132] width 569 height 56
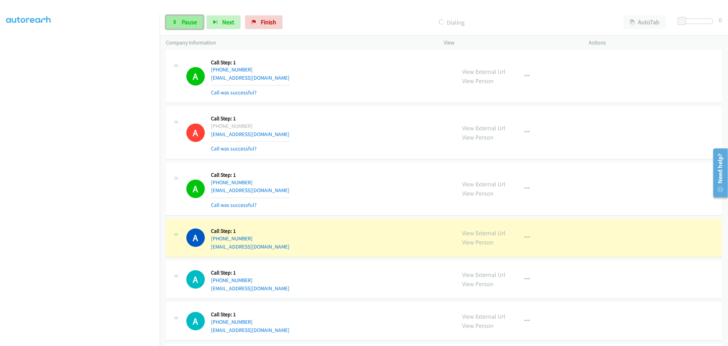
drag, startPoint x: 182, startPoint y: 25, endPoint x: 185, endPoint y: 29, distance: 4.9
click at [182, 25] on span "Pause" at bounding box center [189, 22] width 15 height 8
click at [330, 117] on div "A Callback Scheduled Call Step: 1 America/Los_Angeles +1 707-980-1224 mikenleta…" at bounding box center [318, 132] width 264 height 41
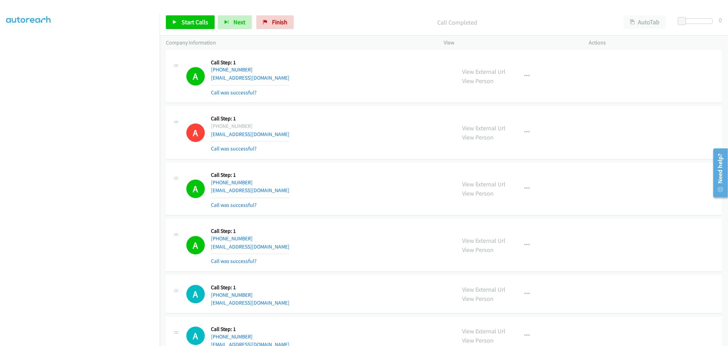
drag, startPoint x: 340, startPoint y: 107, endPoint x: 335, endPoint y: 106, distance: 4.8
click at [340, 107] on td "A Callback Scheduled Call Step: 1 America/Los_Angeles +1 707-980-1224 mikenleta…" at bounding box center [444, 132] width 569 height 56
click at [198, 30] on div "Start Calls Pause Next Finish Call Completed AutoTab AutoTab 0" at bounding box center [444, 22] width 569 height 26
click at [199, 26] on span "Start Calls" at bounding box center [195, 22] width 27 height 8
click at [356, 107] on td "A Callback Scheduled Call Step: 1 America/Los_Angeles +1 707-980-1224 mikenleta…" at bounding box center [444, 132] width 569 height 56
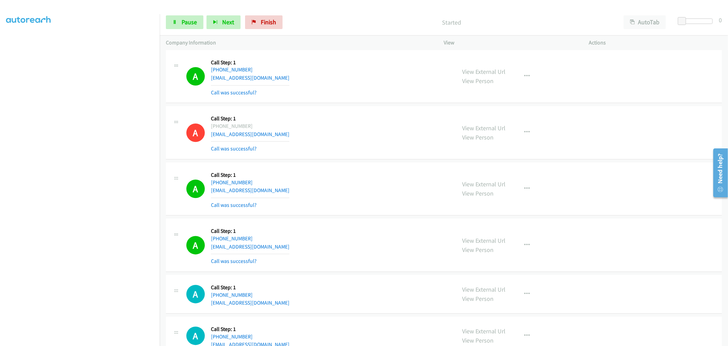
click at [352, 104] on td "A Callback Scheduled Call Step: 1 America/Los_Angeles +1 818-854-2292 ericaquis…" at bounding box center [444, 76] width 569 height 56
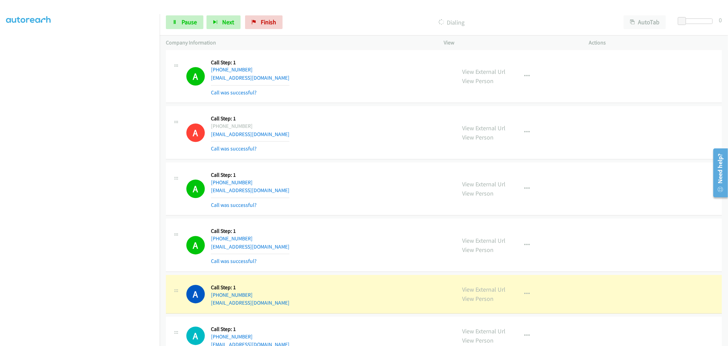
click at [352, 163] on td "A Callback Scheduled Call Step: 1 America/Los_Angeles +1 541-633-3752 szufski@g…" at bounding box center [444, 188] width 569 height 56
click at [362, 220] on td "A Callback Scheduled Call Step: 1 America/Phoenix +1 602-318-7433 jessicarebelo…" at bounding box center [444, 245] width 569 height 56
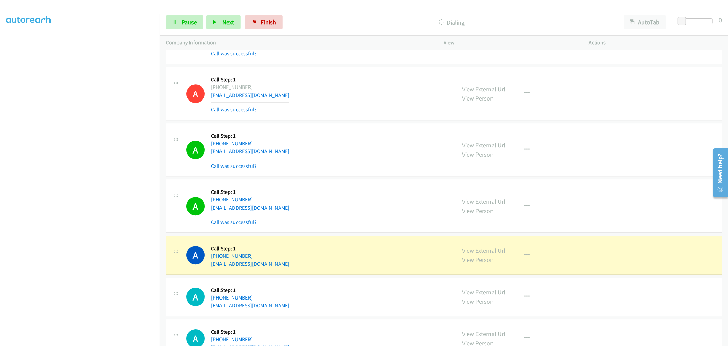
scroll to position [3870, 0]
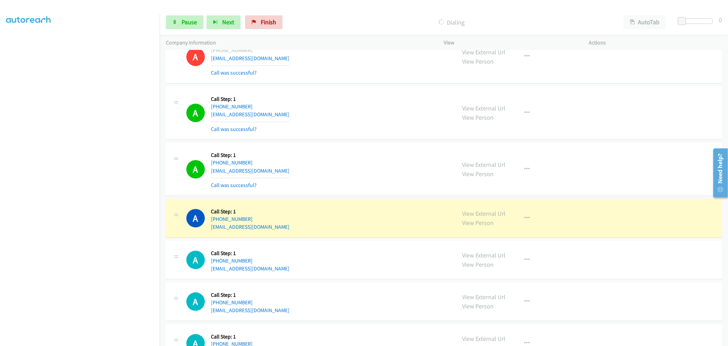
click at [353, 145] on div "A Callback Scheduled Call Step: 1 America/Phoenix +1 602-318-7433 jessicarebelo…" at bounding box center [444, 168] width 556 height 53
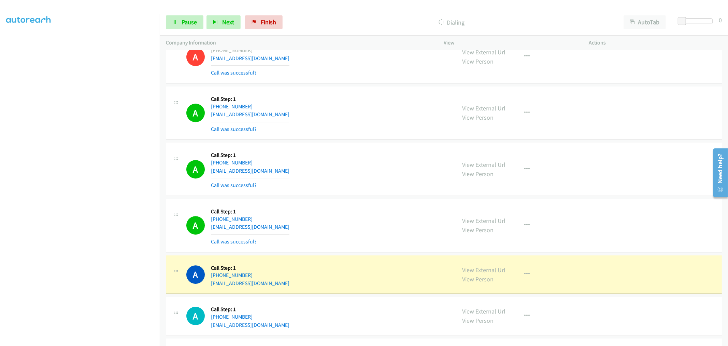
click at [359, 140] on div "A Callback Scheduled Call Step: 1 America/Los_Angeles +1 541-633-3752 szufski@g…" at bounding box center [444, 112] width 556 height 53
click at [355, 90] on div "A Callback Scheduled Call Step: 1 America/Los_Angeles +1 541-633-3752 szufski@g…" at bounding box center [444, 112] width 556 height 53
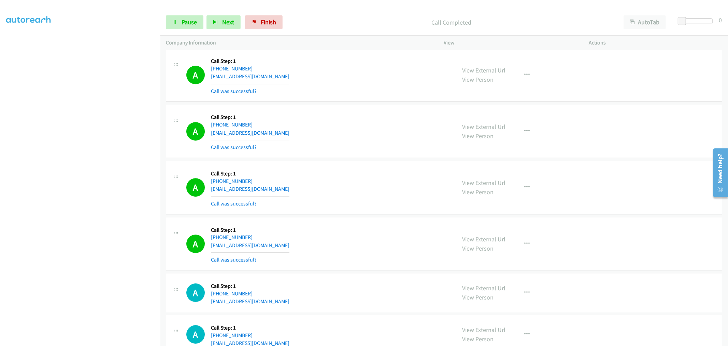
scroll to position [4021, 0]
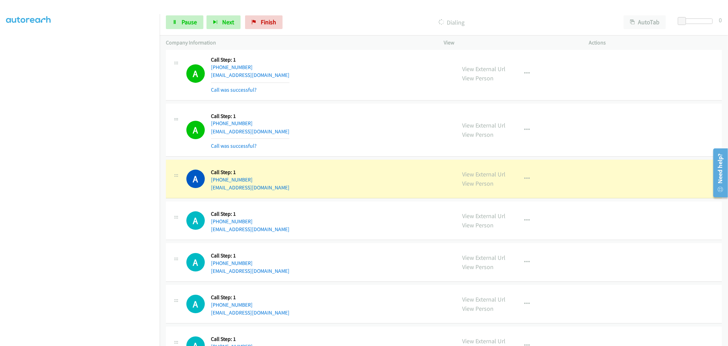
click at [348, 104] on td "A Callback Scheduled Call Step: 1 America/Los_Angeles +1 415-290-5200 dougmark5…" at bounding box center [444, 130] width 569 height 56
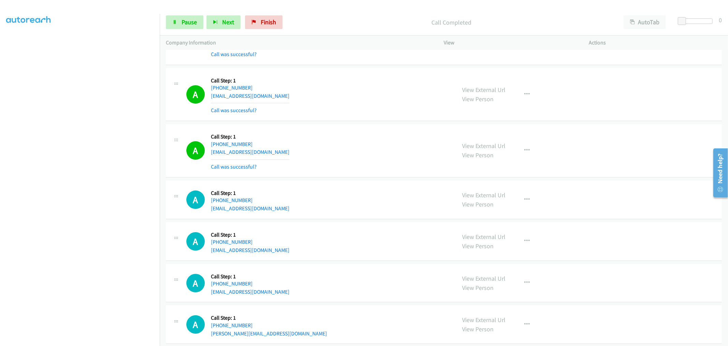
scroll to position [4135, 0]
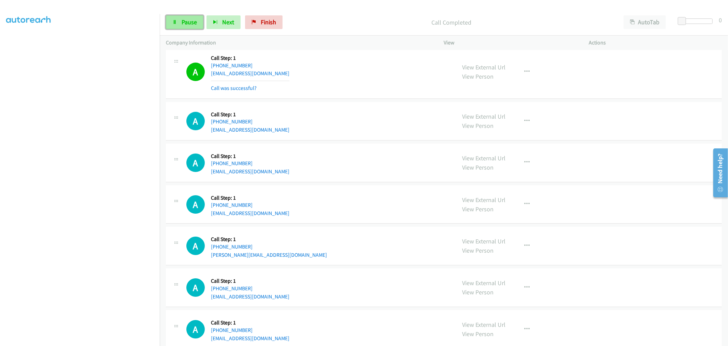
click at [188, 23] on span "Pause" at bounding box center [189, 22] width 15 height 8
drag, startPoint x: 198, startPoint y: 25, endPoint x: 223, endPoint y: 39, distance: 28.3
click at [198, 24] on span "Start Calls" at bounding box center [195, 22] width 27 height 8
click at [353, 145] on td "A Callback Scheduled Call Step: 1 America/Anchorage +1 907-748-4852 donnicag@gm…" at bounding box center [444, 163] width 569 height 42
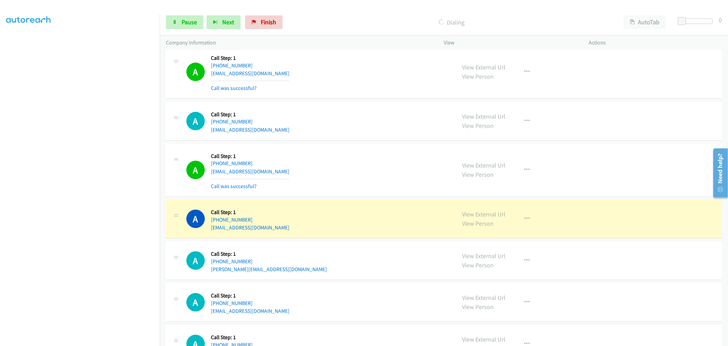
click at [354, 142] on td "A Callback Scheduled Call Step: 1 America/Los_Angeles +1 725-329-3387 hniemoth@…" at bounding box center [444, 121] width 569 height 42
click at [353, 144] on td "A Callback Scheduled Call Step: 1 America/Anchorage +1 907-748-4852 donnicag@gm…" at bounding box center [444, 170] width 569 height 56
click at [358, 103] on td "A Callback Scheduled Call Step: 1 America/Los_Angeles +1 725-329-3387 hniemoth@…" at bounding box center [444, 121] width 569 height 42
click at [352, 103] on td "A Callback Scheduled Call Step: 1 America/Los_Angeles +1 725-329-3387 hniemoth@…" at bounding box center [444, 121] width 569 height 42
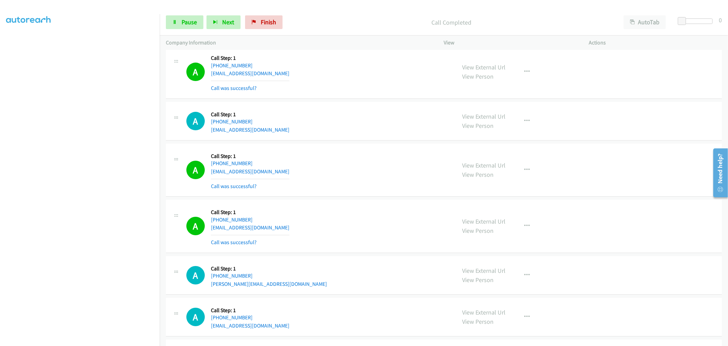
click at [356, 140] on div "A Callback Scheduled Call Step: 1 America/Los_Angeles +1 725-329-3387 hniemoth@…" at bounding box center [444, 121] width 556 height 39
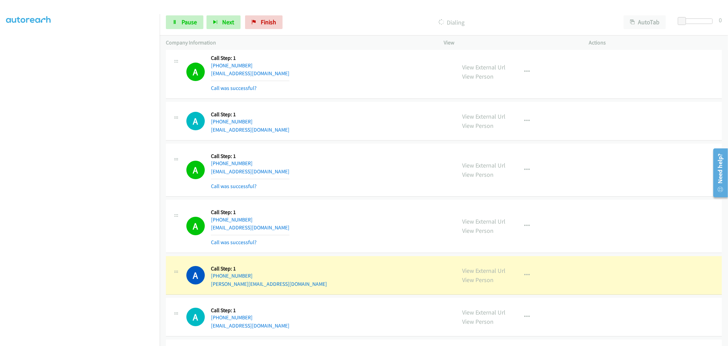
click at [357, 100] on td "A Callback Scheduled Call Step: 1 America/Los_Angeles +1 310-467-0056 lakersusa…" at bounding box center [444, 72] width 569 height 56
click at [356, 142] on td "A Callback Scheduled Call Step: 1 America/Los_Angeles +1 725-329-3387 hniemoth@…" at bounding box center [444, 121] width 569 height 42
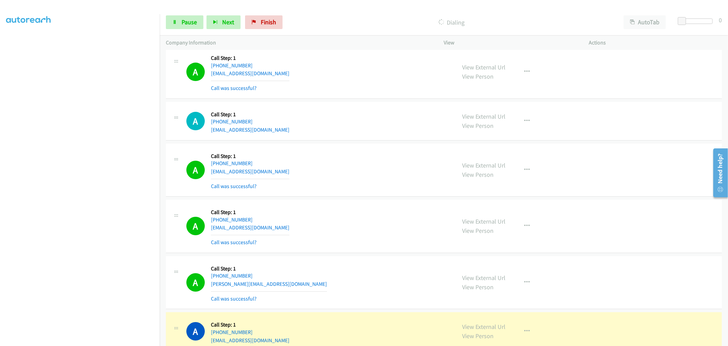
click at [356, 144] on td "A Callback Scheduled Call Step: 1 America/Anchorage +1 907-748-4852 donnicag@gm…" at bounding box center [444, 170] width 569 height 56
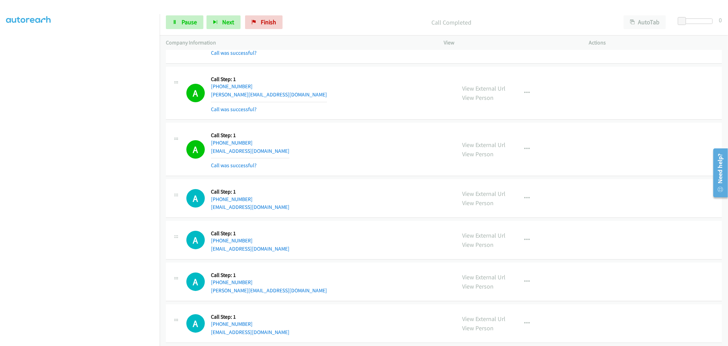
scroll to position [4325, 0]
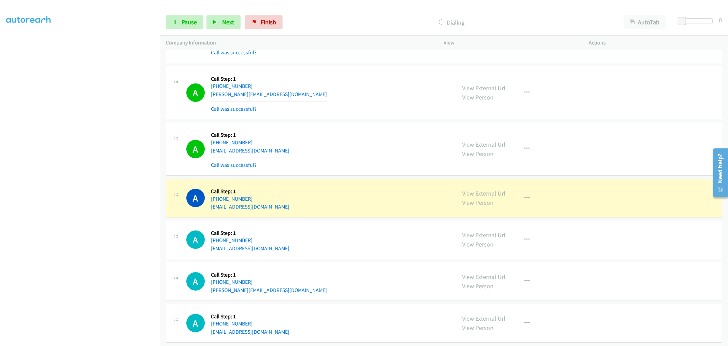
click at [353, 125] on div "A Callback Scheduled Call Step: 1 America/Los_Angeles +1 626-636-5946 sj3961355…" at bounding box center [444, 148] width 556 height 53
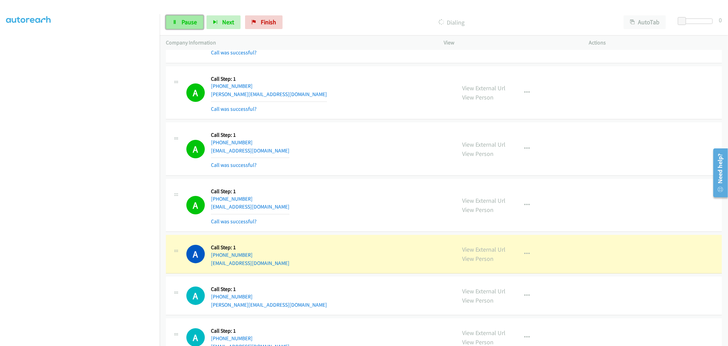
click at [199, 21] on link "Pause" at bounding box center [185, 22] width 38 height 14
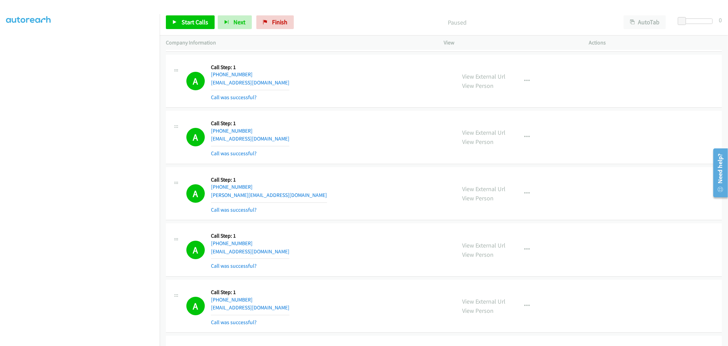
scroll to position [4173, 0]
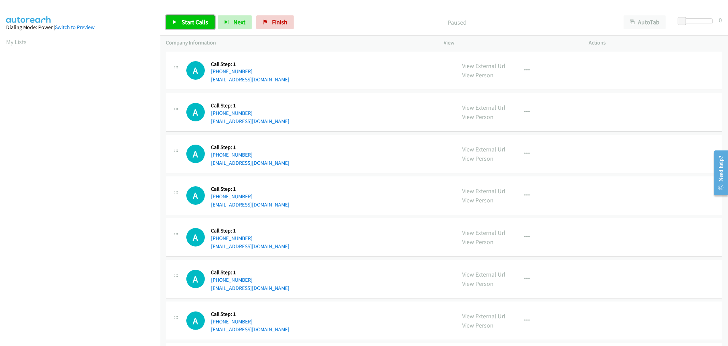
click at [192, 24] on span "Start Calls" at bounding box center [195, 22] width 27 height 8
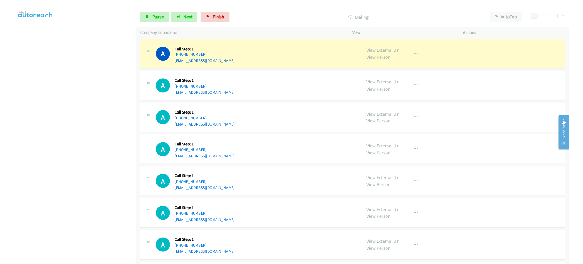
scroll to position [38, 0]
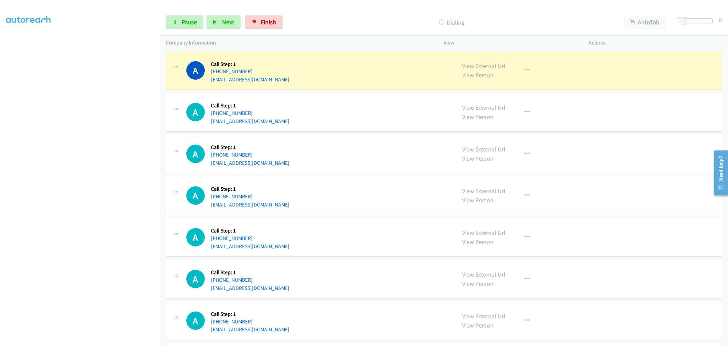
click at [329, 142] on div "A Callback Scheduled Call Step: 1 America/Los_Angeles [PHONE_NUMBER] [EMAIL_ADD…" at bounding box center [318, 154] width 264 height 26
click at [350, 92] on td "A Callback Scheduled Call Step: 1 America/New_York [PHONE_NUMBER] [EMAIL_ADDRES…" at bounding box center [444, 113] width 569 height 42
click at [183, 24] on span "Pause" at bounding box center [189, 22] width 15 height 8
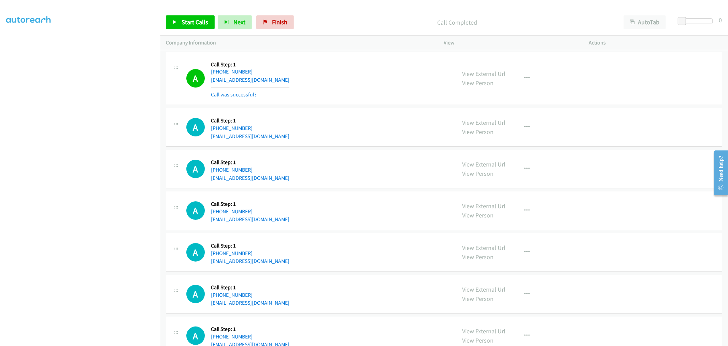
click at [358, 129] on div "A Callback Scheduled Call Step: 1 America/New_York [PHONE_NUMBER] [EMAIL_ADDRES…" at bounding box center [318, 127] width 264 height 26
click at [182, 24] on span "Start Calls" at bounding box center [195, 22] width 27 height 8
click at [280, 127] on div "A Callback Scheduled Call Step: 1 America/New_York [PHONE_NUMBER] [EMAIL_ADDRES…" at bounding box center [318, 127] width 264 height 26
click at [351, 124] on div "A Callback Scheduled Call Step: 1 America/New_York [PHONE_NUMBER] [EMAIL_ADDRES…" at bounding box center [318, 127] width 264 height 26
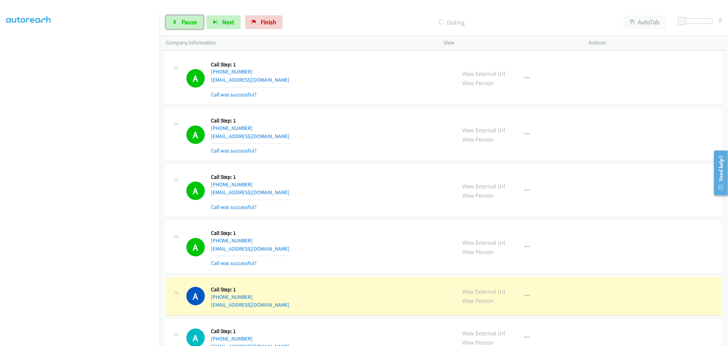
drag, startPoint x: 195, startPoint y: 23, endPoint x: 300, endPoint y: 139, distance: 156.9
click at [195, 23] on span "Pause" at bounding box center [189, 22] width 15 height 8
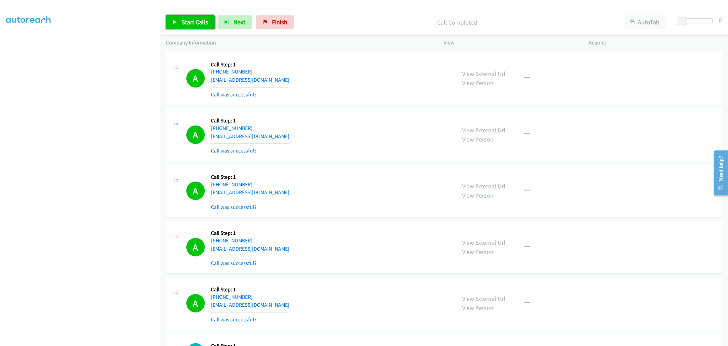
click at [190, 20] on span "Start Calls" at bounding box center [195, 22] width 27 height 8
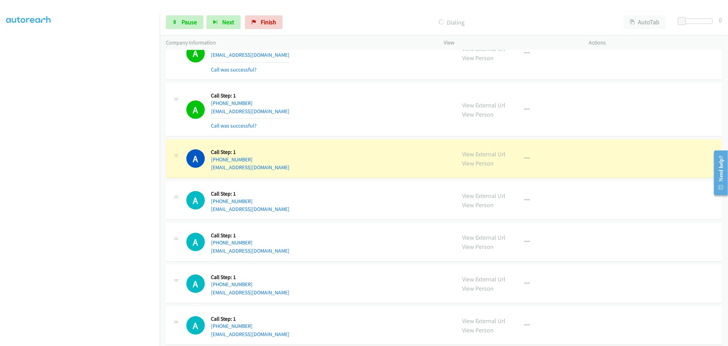
scroll to position [531, 0]
drag, startPoint x: 469, startPoint y: 154, endPoint x: 261, endPoint y: 25, distance: 245.3
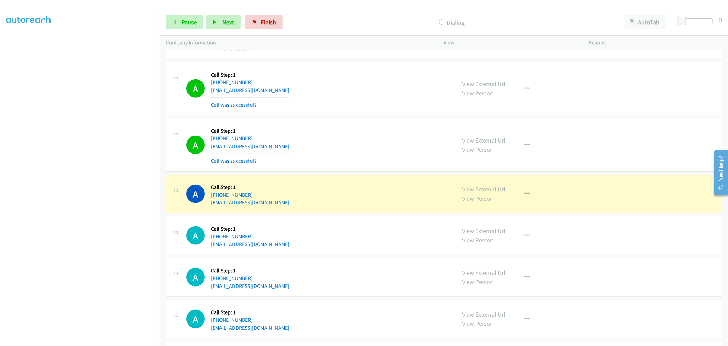
scroll to position [645, 0]
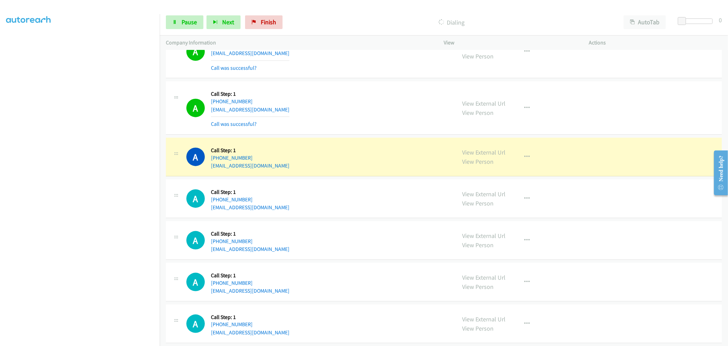
click at [366, 144] on div "A Callback Scheduled Call Step: 1 America/New_York [PHONE_NUMBER] [EMAIL_ADDRES…" at bounding box center [318, 157] width 264 height 26
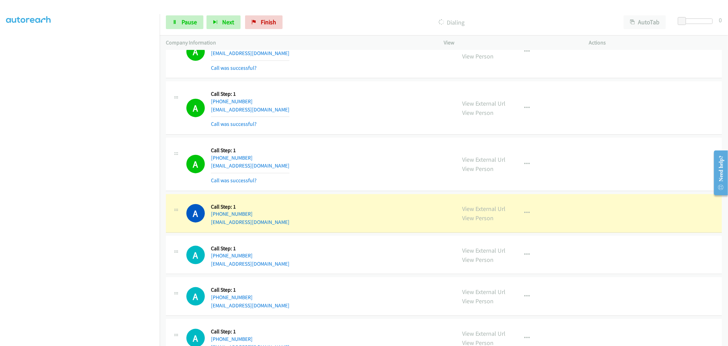
drag, startPoint x: 362, startPoint y: 176, endPoint x: 354, endPoint y: 178, distance: 7.9
click at [361, 176] on div "A Callback Scheduled Call Step: 1 America/New_York [PHONE_NUMBER] [EMAIL_ADDRES…" at bounding box center [318, 164] width 264 height 41
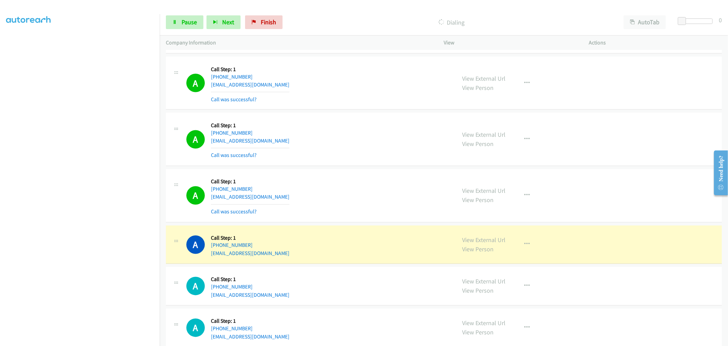
scroll to position [1062, 0]
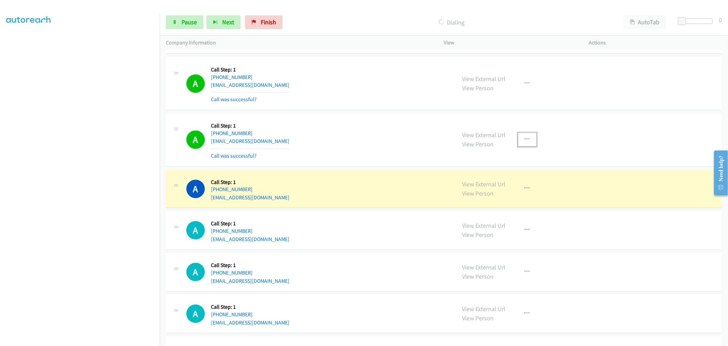
drag, startPoint x: 521, startPoint y: 139, endPoint x: 521, endPoint y: 144, distance: 5.5
click at [525, 139] on icon "button" at bounding box center [527, 139] width 5 height 5
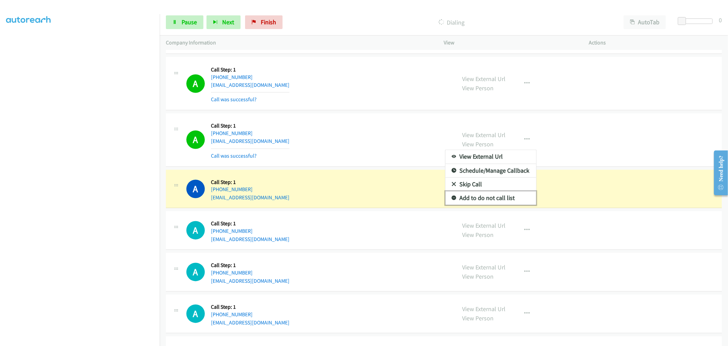
click at [489, 200] on link "Add to do not call list" at bounding box center [491, 198] width 91 height 14
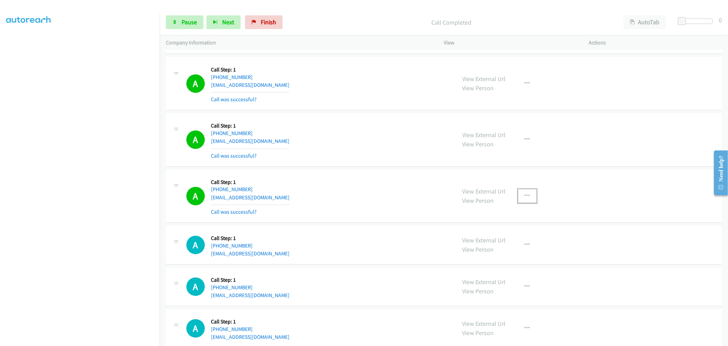
click at [526, 200] on button "button" at bounding box center [527, 196] width 18 height 14
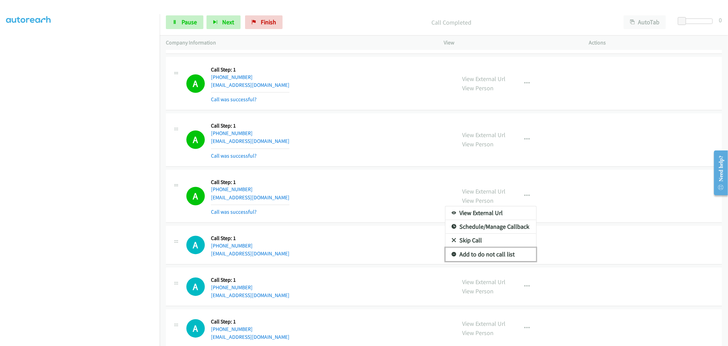
click at [498, 248] on link "Add to do not call list" at bounding box center [491, 255] width 91 height 14
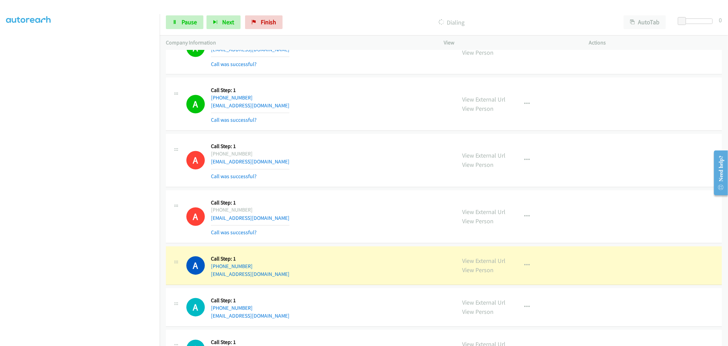
scroll to position [1138, 0]
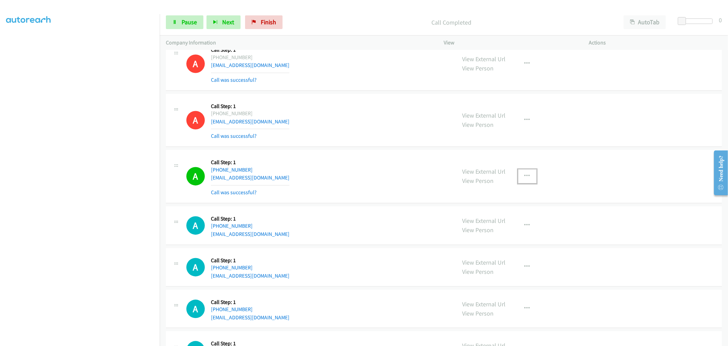
click at [525, 171] on button "button" at bounding box center [527, 176] width 18 height 14
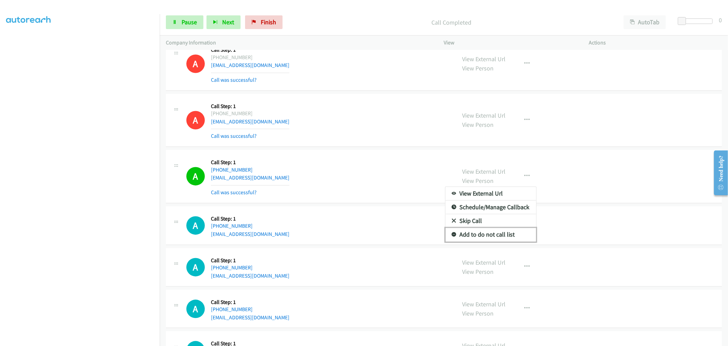
click at [483, 233] on link "Add to do not call list" at bounding box center [491, 235] width 91 height 14
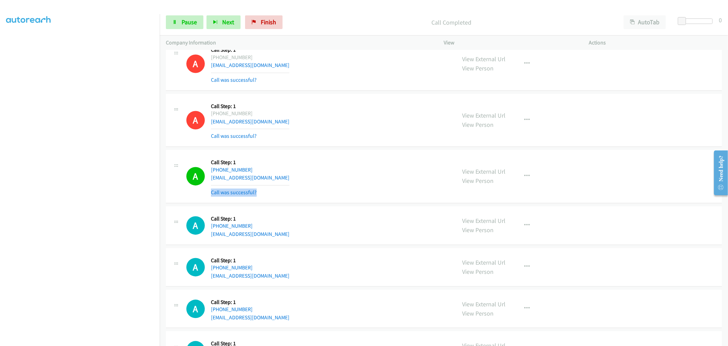
drag, startPoint x: 373, startPoint y: 185, endPoint x: 367, endPoint y: 177, distance: 10.1
click at [373, 185] on div "A Callback Scheduled Call Step: 1 America/[GEOGRAPHIC_DATA] [PHONE_NUMBER] [EMA…" at bounding box center [318, 176] width 264 height 41
click at [337, 168] on div "A Callback Scheduled Call Step: 1 America/[GEOGRAPHIC_DATA] [PHONE_NUMBER] [EMA…" at bounding box center [318, 176] width 264 height 41
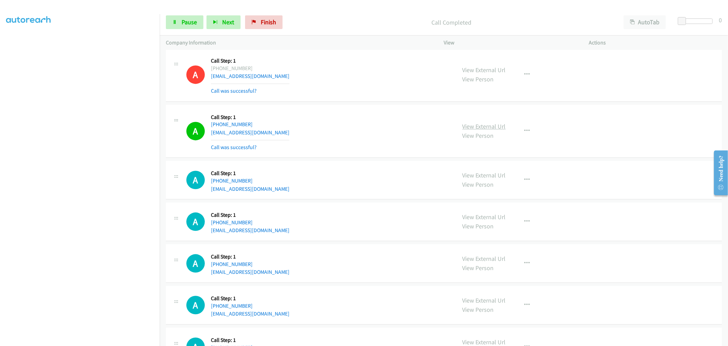
scroll to position [1252, 0]
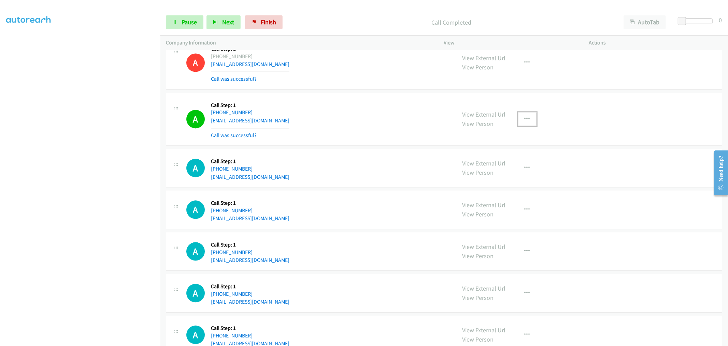
click at [519, 117] on button "button" at bounding box center [527, 119] width 18 height 14
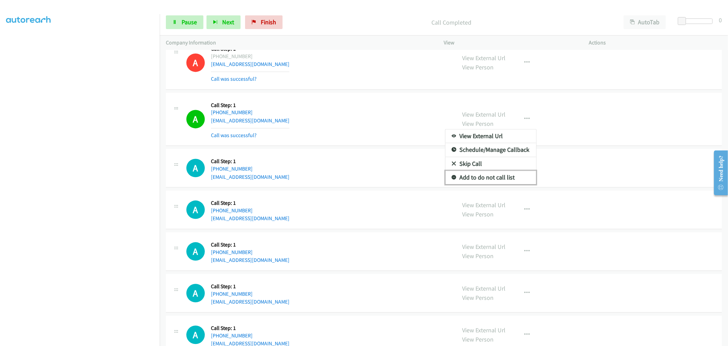
click at [473, 178] on link "Add to do not call list" at bounding box center [491, 177] width 91 height 14
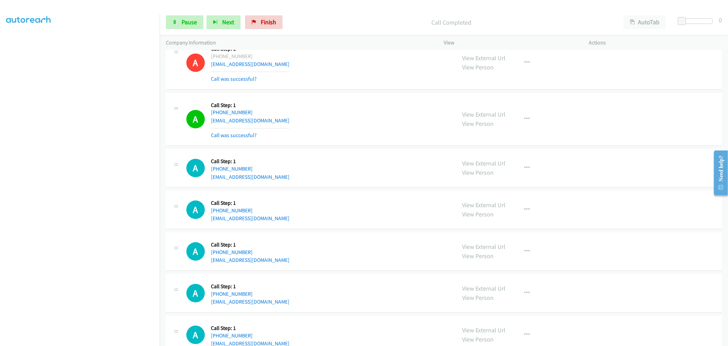
click at [350, 111] on div "A Callback Scheduled Call Step: 1 America/Los_Angeles [PHONE_NUMBER] [EMAIL_ADD…" at bounding box center [318, 119] width 264 height 41
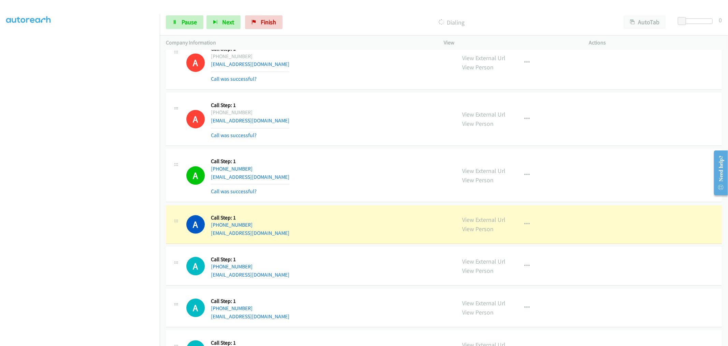
click at [344, 151] on div "A Callback Scheduled Call Step: 1 [GEOGRAPHIC_DATA]/[GEOGRAPHIC_DATA] [PHONE_NU…" at bounding box center [444, 175] width 556 height 53
click at [352, 147] on td "A Callback Scheduled Call Step: 1 America/Los_Angeles [PHONE_NUMBER] [EMAIL_ADD…" at bounding box center [444, 119] width 569 height 56
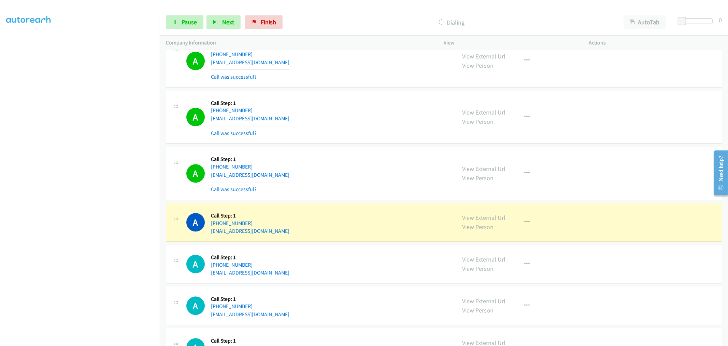
scroll to position [1366, 0]
drag, startPoint x: 482, startPoint y: 219, endPoint x: 477, endPoint y: 219, distance: 4.4
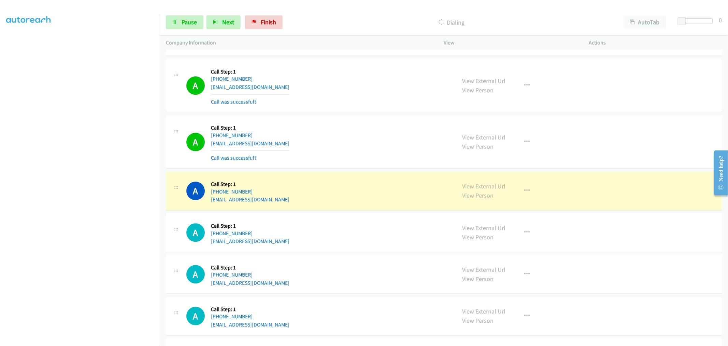
scroll to position [1442, 0]
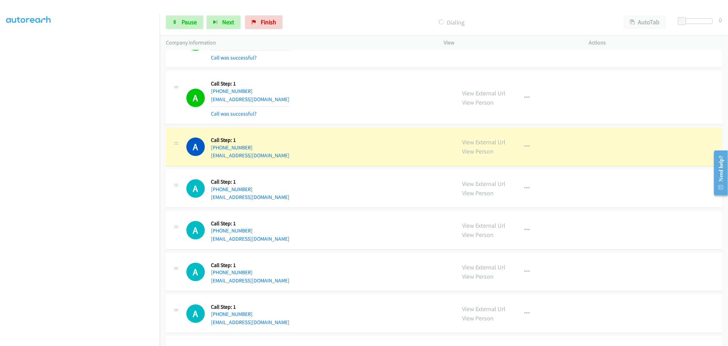
click at [360, 91] on div "A Callback Scheduled Call Step: 1 America/New_York [PHONE_NUMBER] [EMAIL_ADDRES…" at bounding box center [318, 97] width 264 height 41
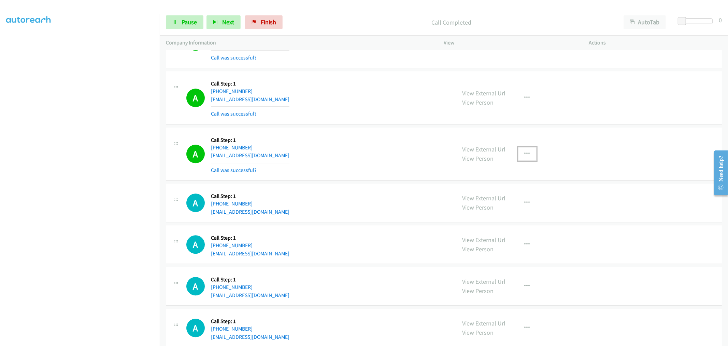
click at [521, 157] on button "button" at bounding box center [527, 154] width 18 height 14
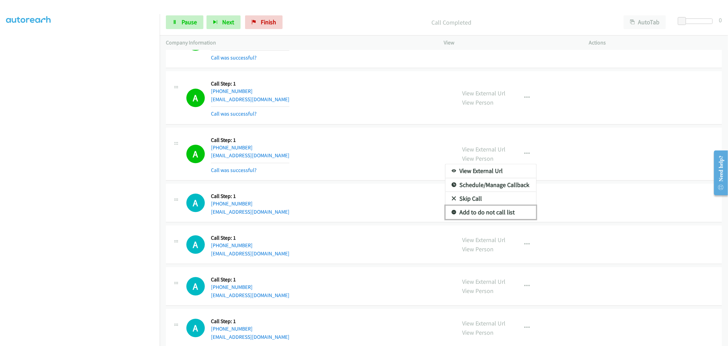
click at [475, 210] on link "Add to do not call list" at bounding box center [491, 212] width 91 height 14
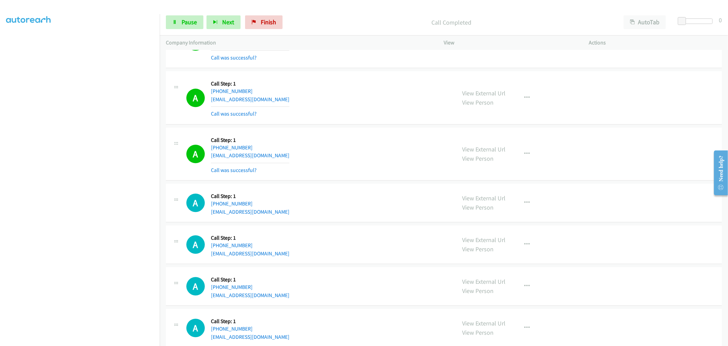
click at [329, 148] on div "A Callback Scheduled Call Step: 1 America/New_York [PHONE_NUMBER] [EMAIL_ADDRES…" at bounding box center [318, 154] width 264 height 41
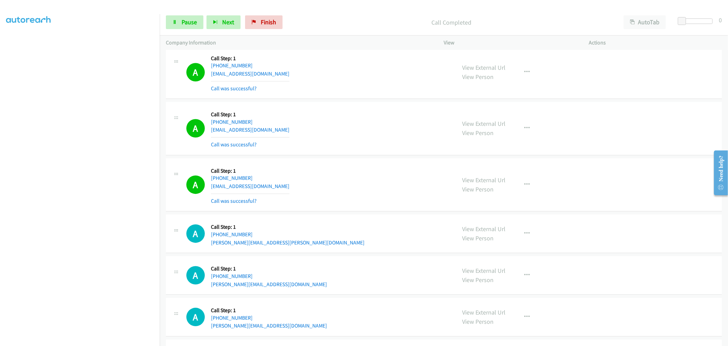
scroll to position [1745, 0]
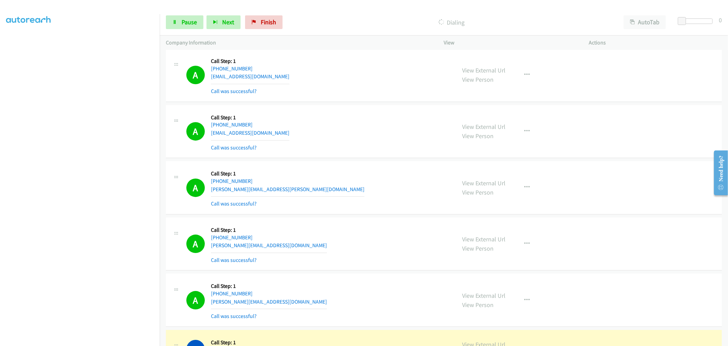
click at [380, 200] on div "A Callback Scheduled Call Step: 1 America/[GEOGRAPHIC_DATA] [PHONE_NUMBER] [PER…" at bounding box center [318, 187] width 264 height 41
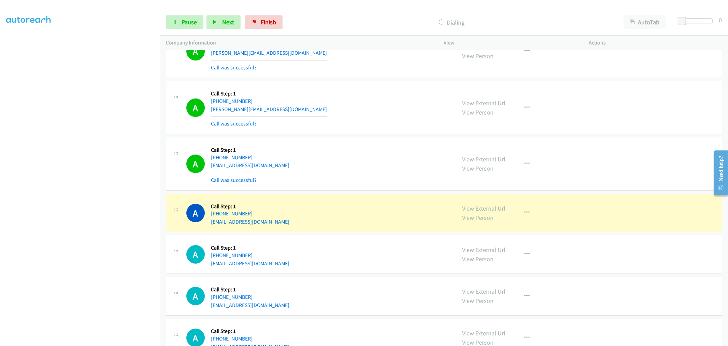
scroll to position [1973, 0]
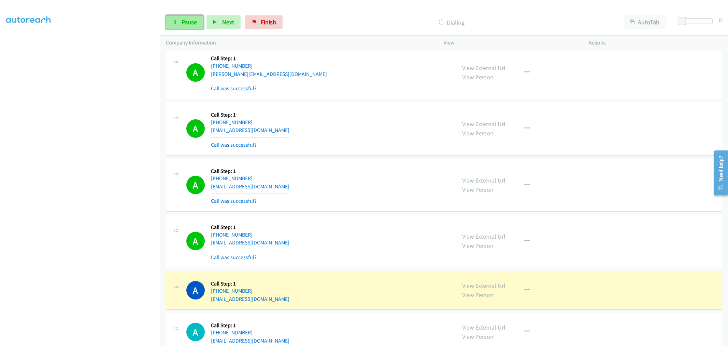
click at [193, 28] on link "Pause" at bounding box center [185, 22] width 38 height 14
click at [381, 186] on div "A Callback Scheduled Call Step: 1 America/New_York [PHONE_NUMBER] [EMAIL_ADDRES…" at bounding box center [318, 185] width 264 height 41
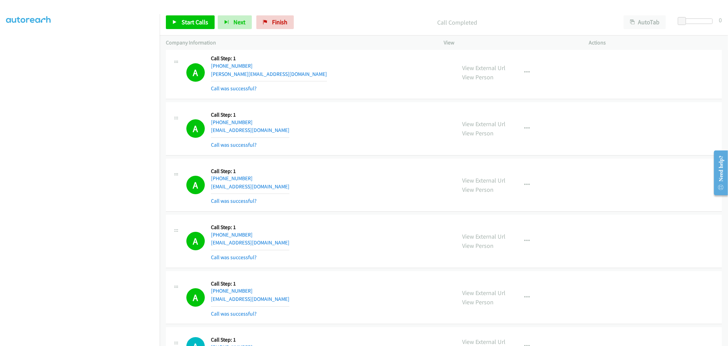
click at [346, 127] on div "A Callback Scheduled Call Step: 1 [GEOGRAPHIC_DATA]/[GEOGRAPHIC_DATA] [PHONE_NU…" at bounding box center [318, 128] width 264 height 41
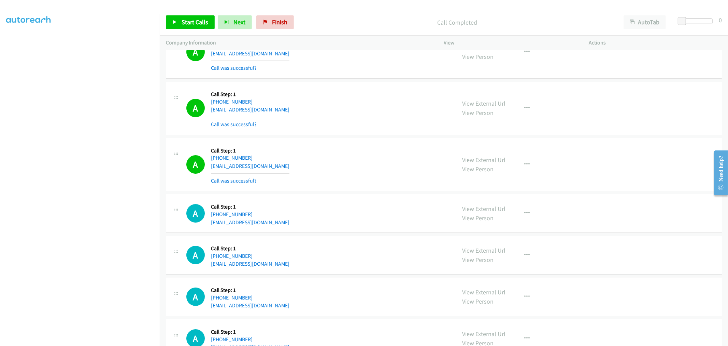
scroll to position [2125, 0]
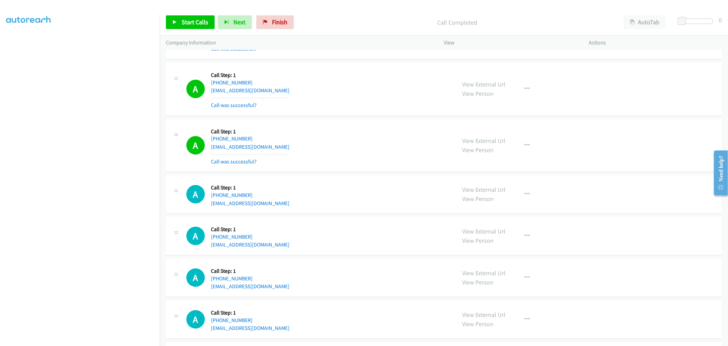
click at [351, 103] on div "A Callback Scheduled Call Step: 1 America/New_York [PHONE_NUMBER] [EMAIL_ADDRES…" at bounding box center [318, 89] width 264 height 41
click at [335, 103] on div "A Callback Scheduled Call Step: 1 America/New_York [PHONE_NUMBER] [EMAIL_ADDRES…" at bounding box center [318, 89] width 264 height 41
click at [192, 20] on span "Start Calls" at bounding box center [195, 22] width 27 height 8
click at [400, 210] on div "A Callback Scheduled Call Step: 1 America/New_York [PHONE_NUMBER] [EMAIL_ADDRES…" at bounding box center [444, 194] width 556 height 39
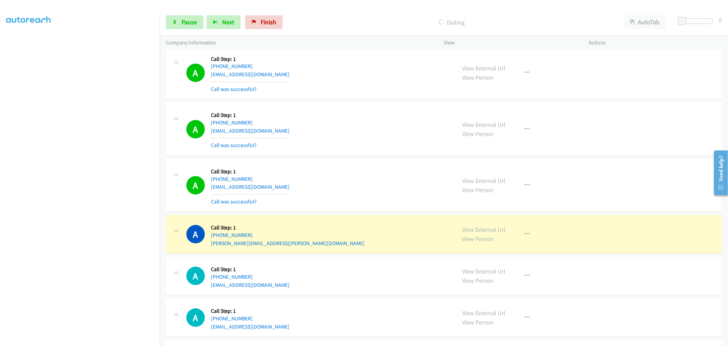
scroll to position [2391, 0]
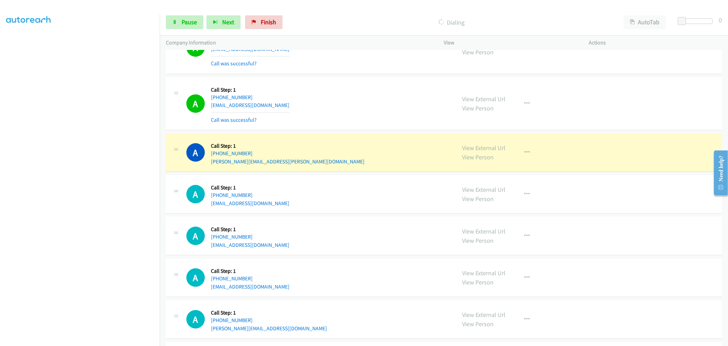
click at [356, 132] on td "A Callback Scheduled Call Step: 1 America/New_York [PHONE_NUMBER] [EMAIL_ADDRES…" at bounding box center [444, 103] width 569 height 56
click at [184, 21] on span "Pause" at bounding box center [189, 22] width 15 height 8
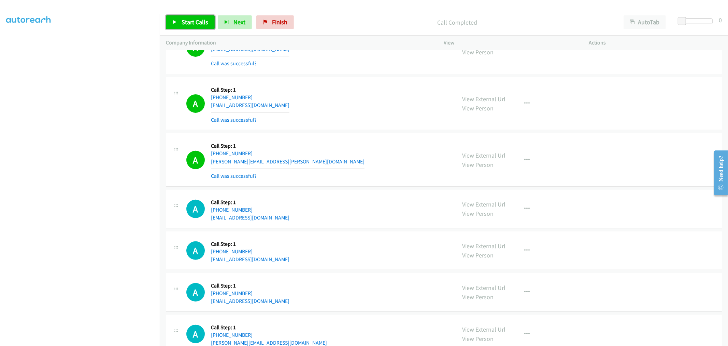
click at [190, 29] on link "Start Calls" at bounding box center [190, 22] width 49 height 14
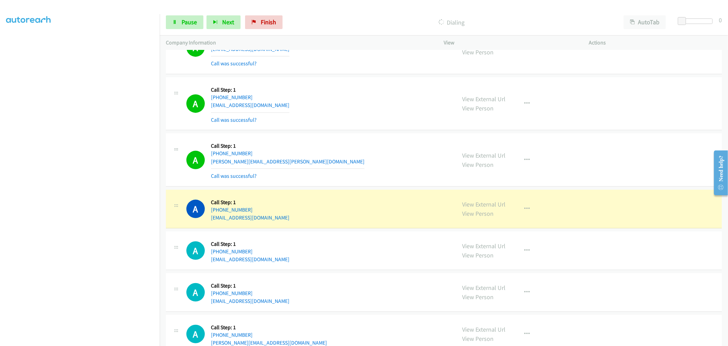
click at [363, 172] on div "A Callback Scheduled Call Step: 1 America/Los_Angeles [PHONE_NUMBER] [PERSON_NA…" at bounding box center [318, 159] width 264 height 41
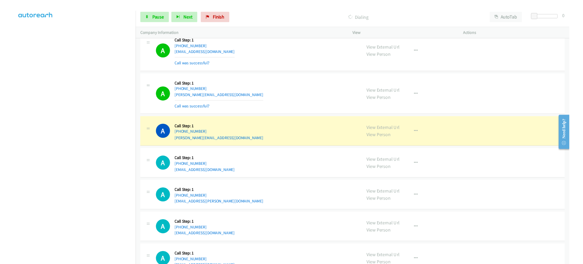
scroll to position [2657, 0]
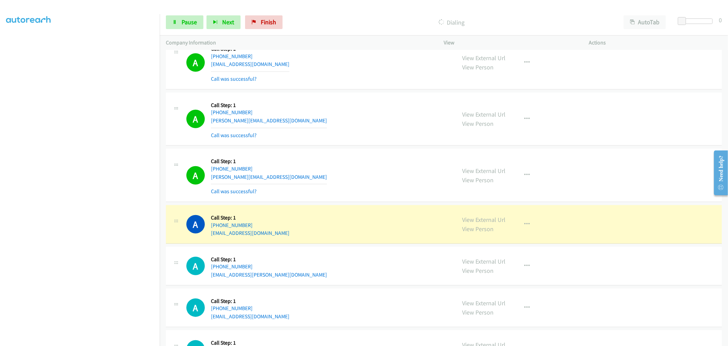
click at [367, 136] on div "A Callback Scheduled Call Step: 1 [GEOGRAPHIC_DATA]/[GEOGRAPHIC_DATA] [PHONE_NU…" at bounding box center [318, 119] width 264 height 41
click at [192, 23] on span "Pause" at bounding box center [189, 22] width 15 height 8
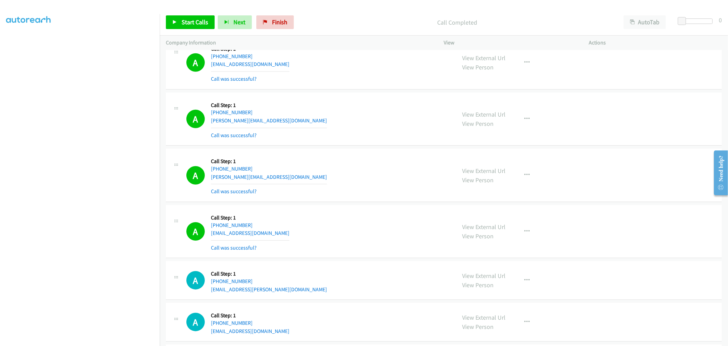
click at [370, 142] on div "A Callback Scheduled Call Step: 1 [GEOGRAPHIC_DATA]/[GEOGRAPHIC_DATA] [PHONE_NU…" at bounding box center [444, 119] width 556 height 53
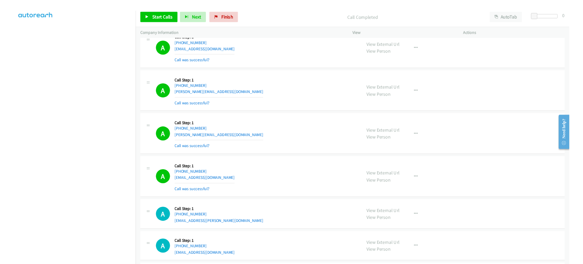
scroll to position [38, 0]
